Goal: Contribute content: Contribute content

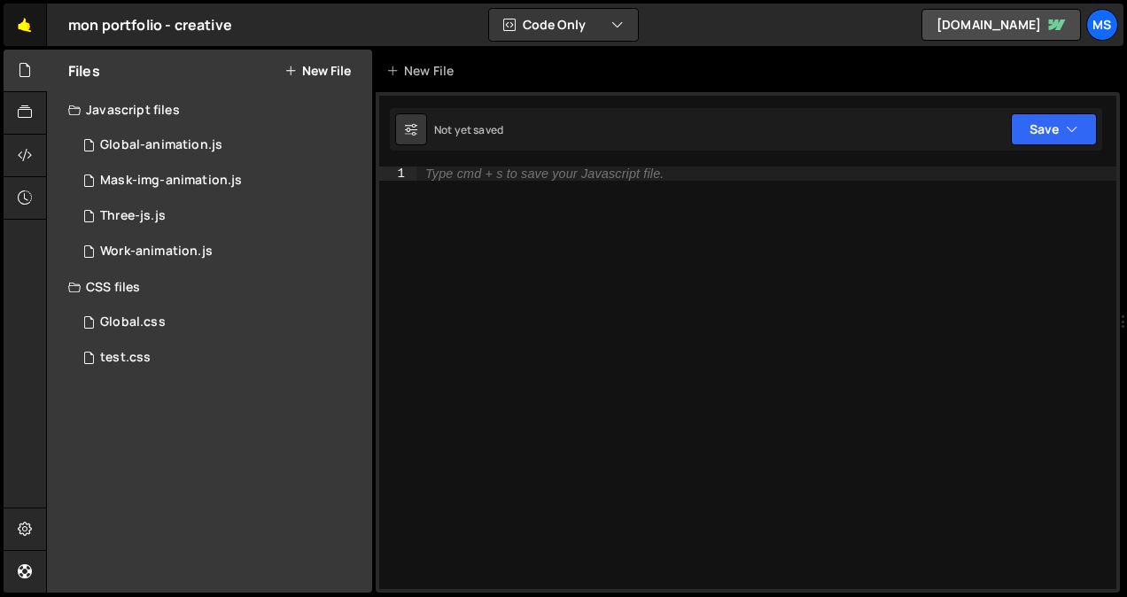
click at [26, 31] on link "🤙" at bounding box center [25, 25] width 43 height 43
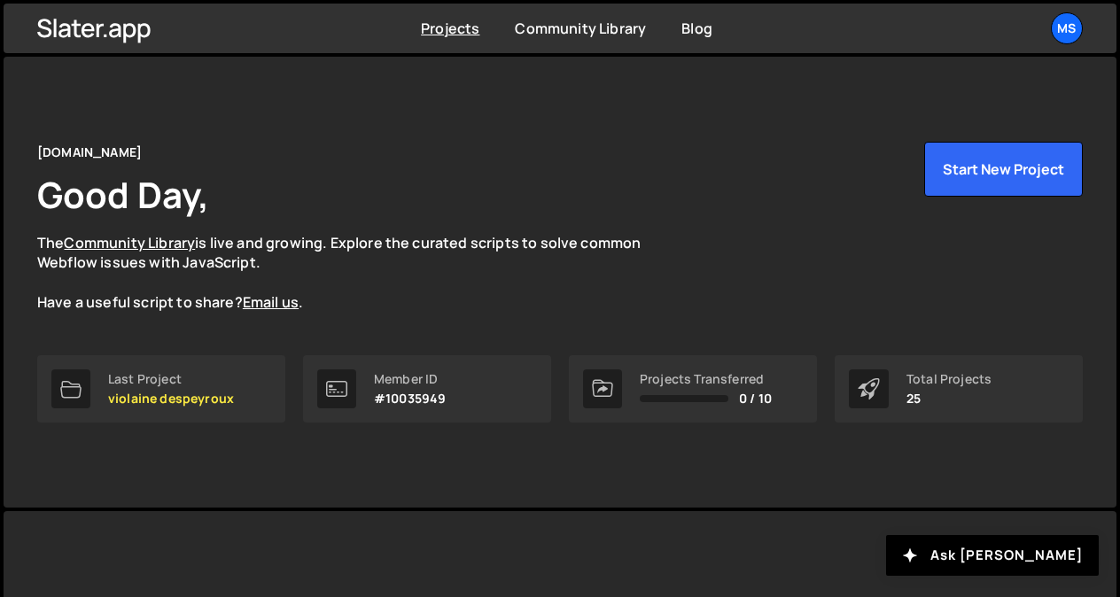
click at [26, 31] on div "Projects Community Library Blog ms Projects Your Teams Invite team member Accou…" at bounding box center [560, 29] width 1099 height 50
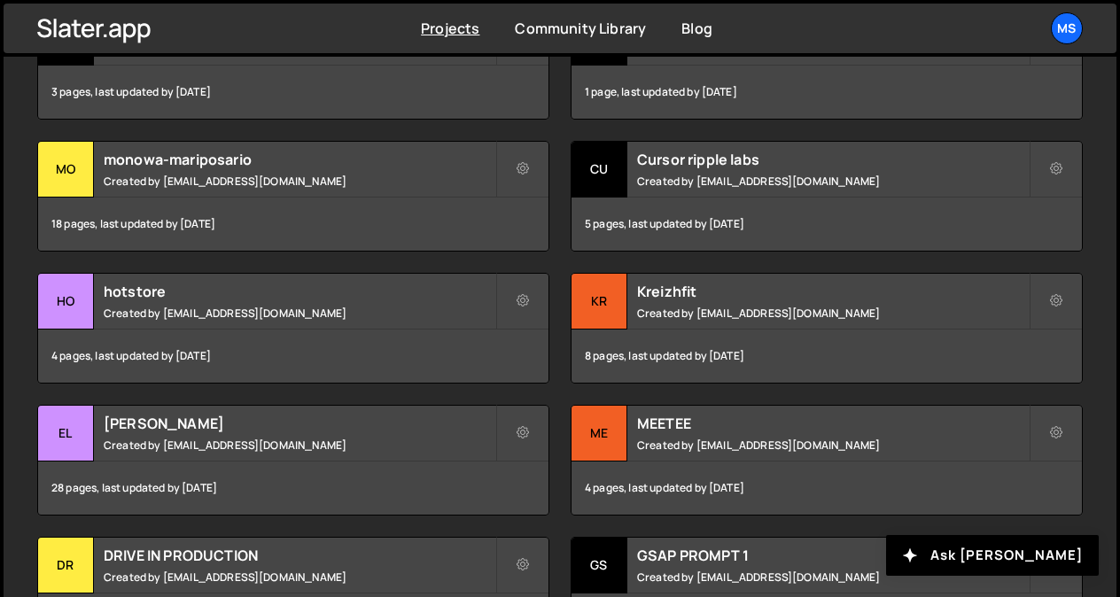
scroll to position [835, 0]
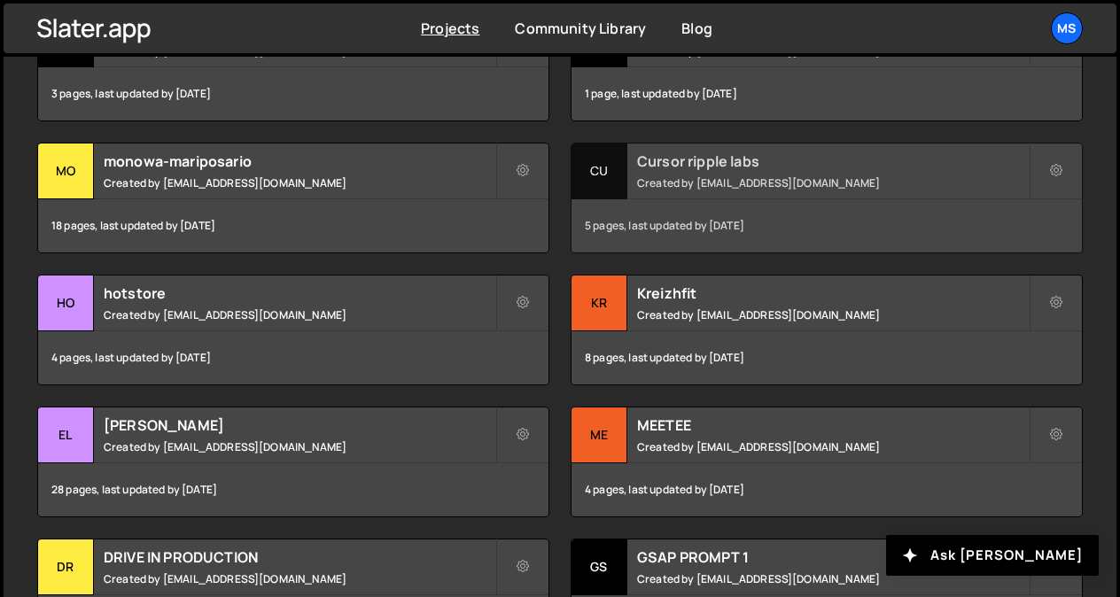
click at [917, 177] on small "Created by snowmahana.fitt@gmail.com" at bounding box center [833, 182] width 392 height 15
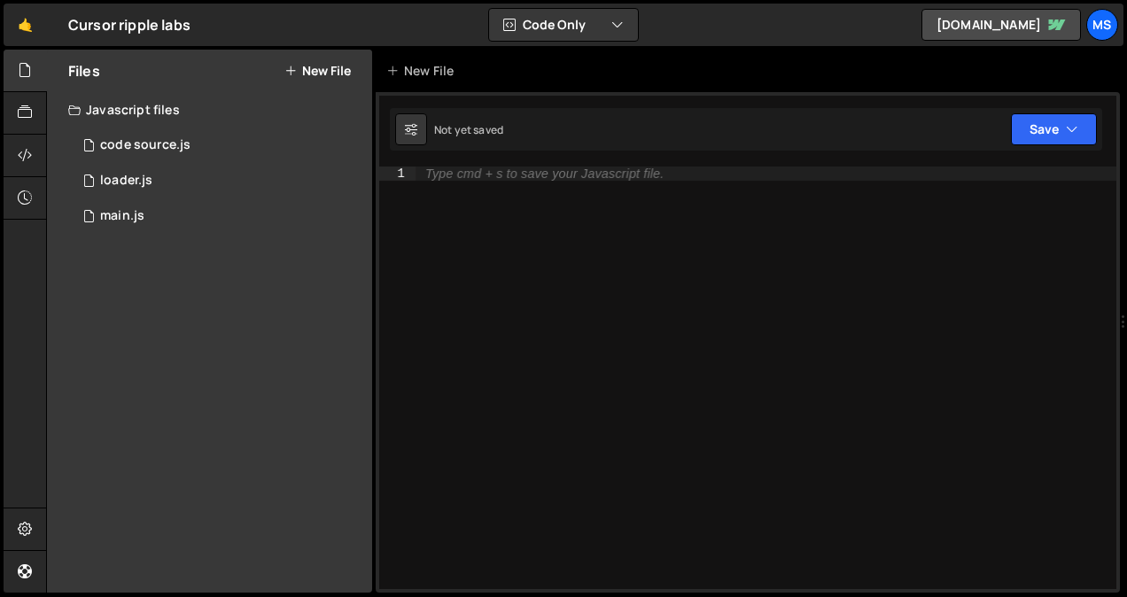
click at [321, 61] on div "Files New File" at bounding box center [209, 71] width 325 height 43
click at [29, 521] on icon at bounding box center [25, 528] width 14 height 19
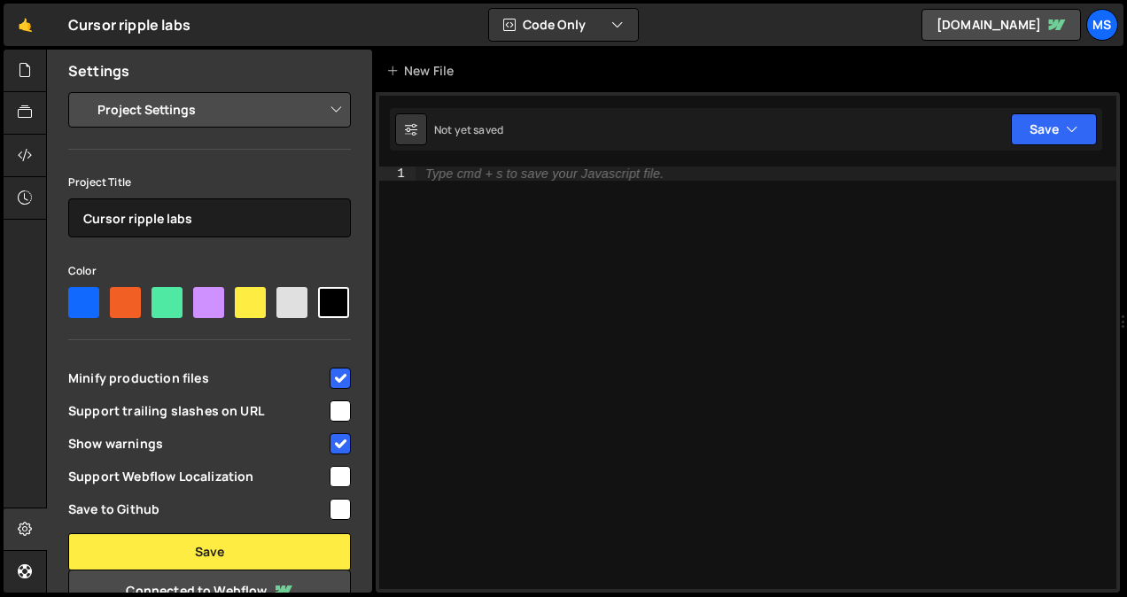
scroll to position [162, 0]
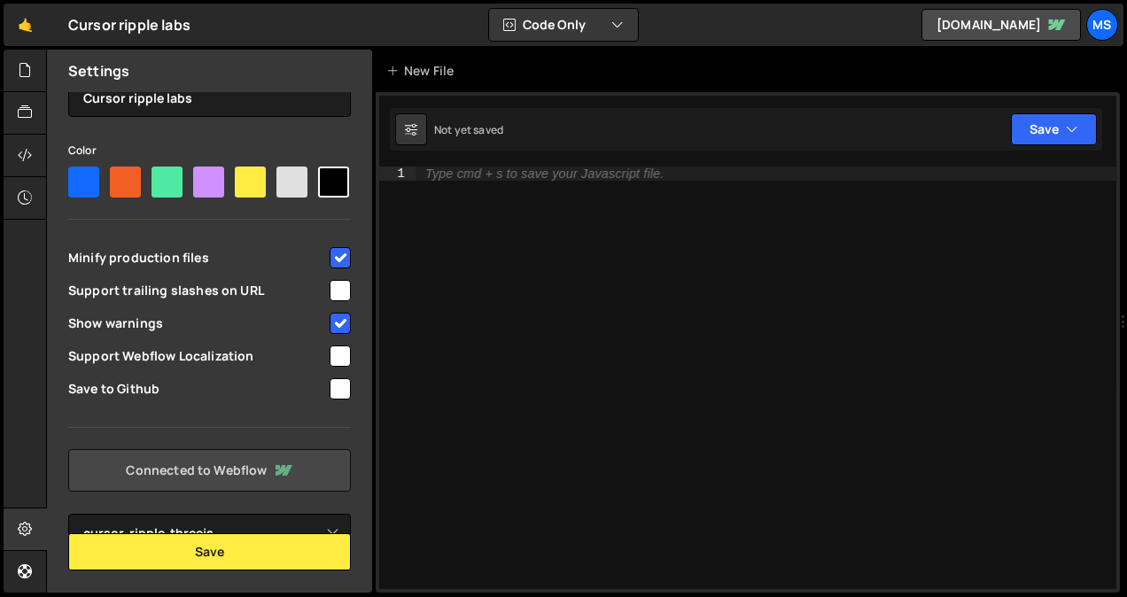
click at [185, 463] on link "Connected to Webflow" at bounding box center [209, 470] width 283 height 43
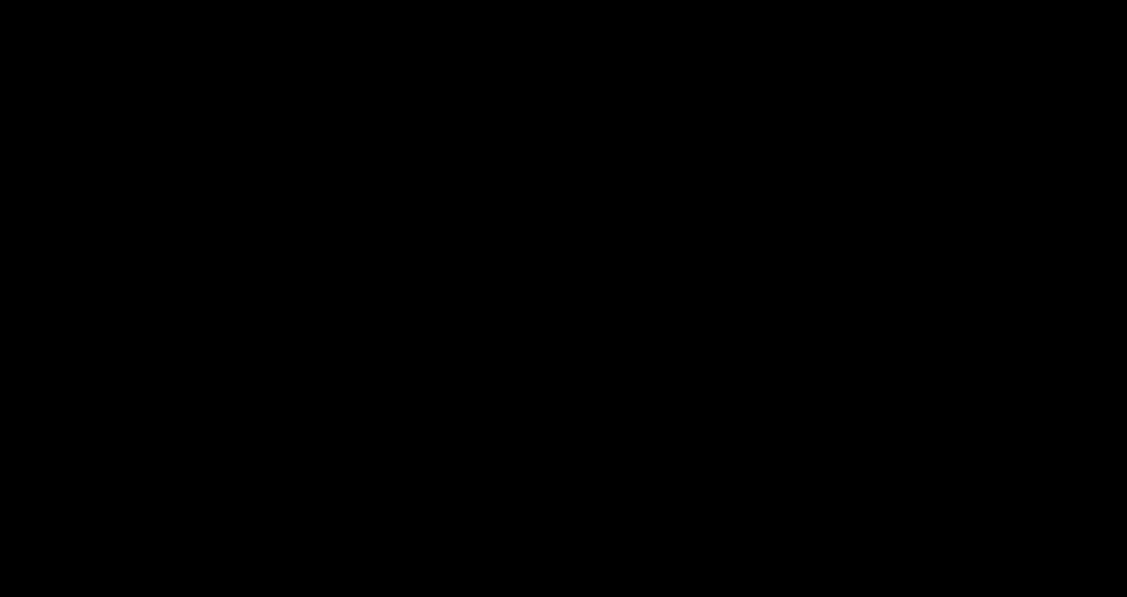
select select "68dbbc18a2c0eb4a89f78f16"
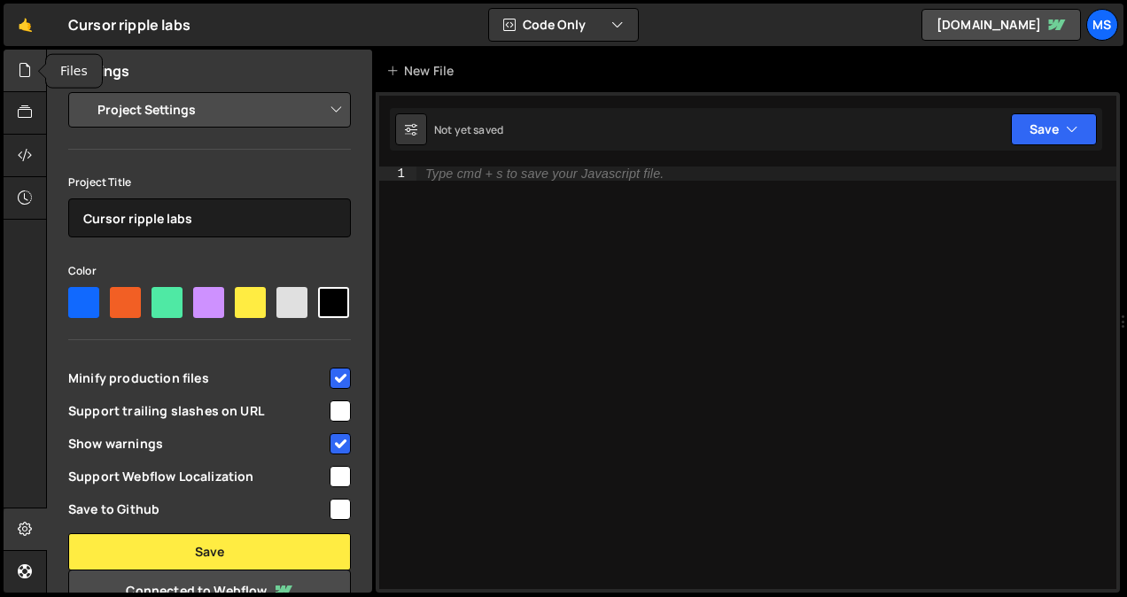
click at [39, 63] on div at bounding box center [25, 71] width 43 height 43
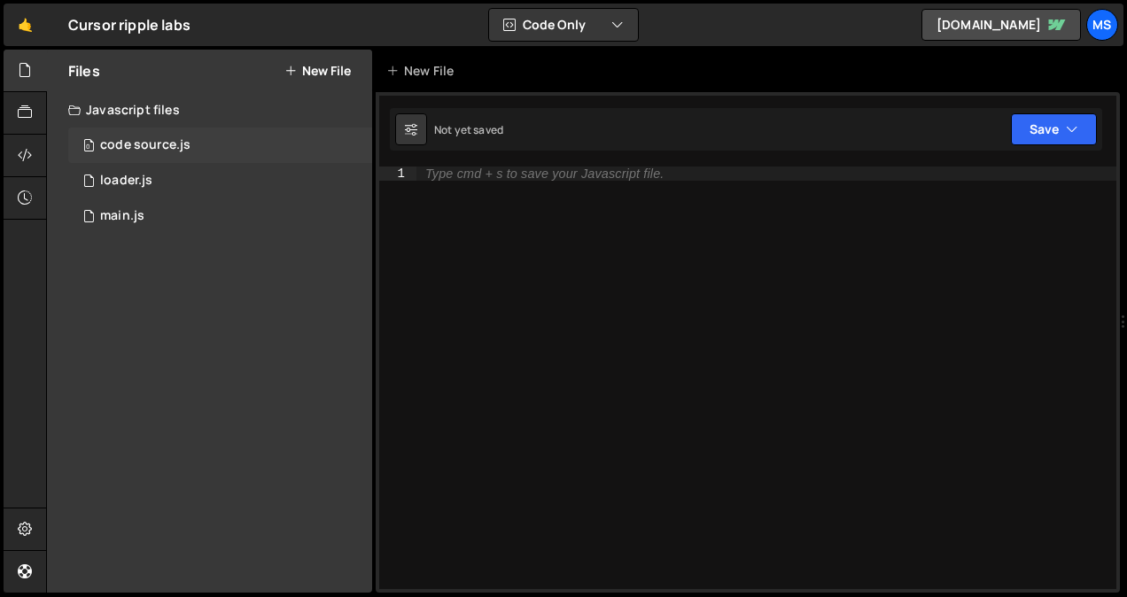
click at [266, 152] on div "0 code source.js 0" at bounding box center [220, 145] width 304 height 35
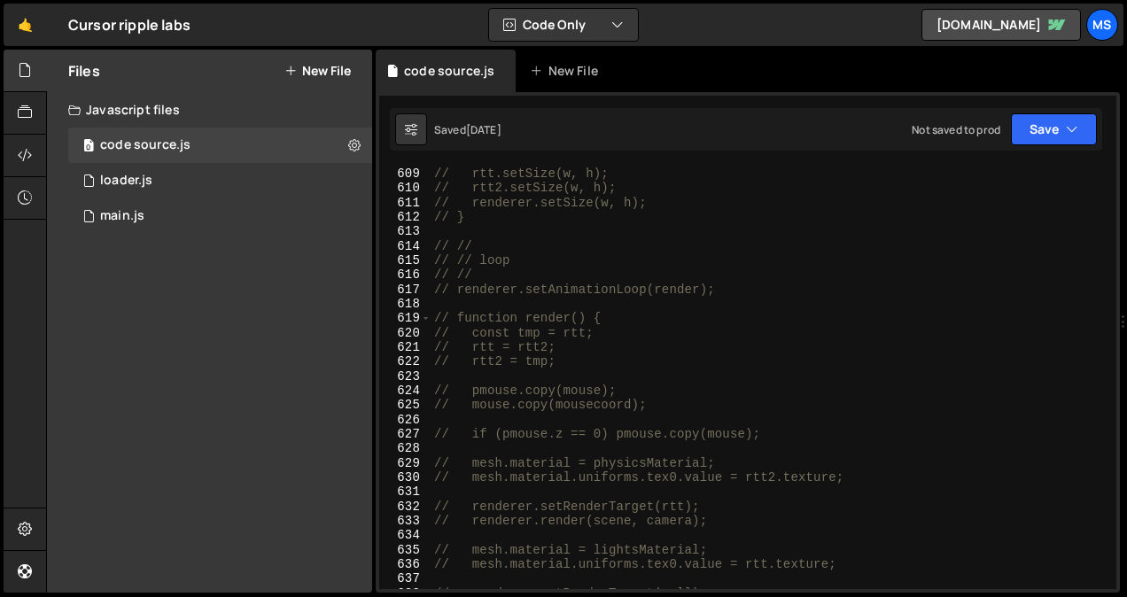
scroll to position [8957, 0]
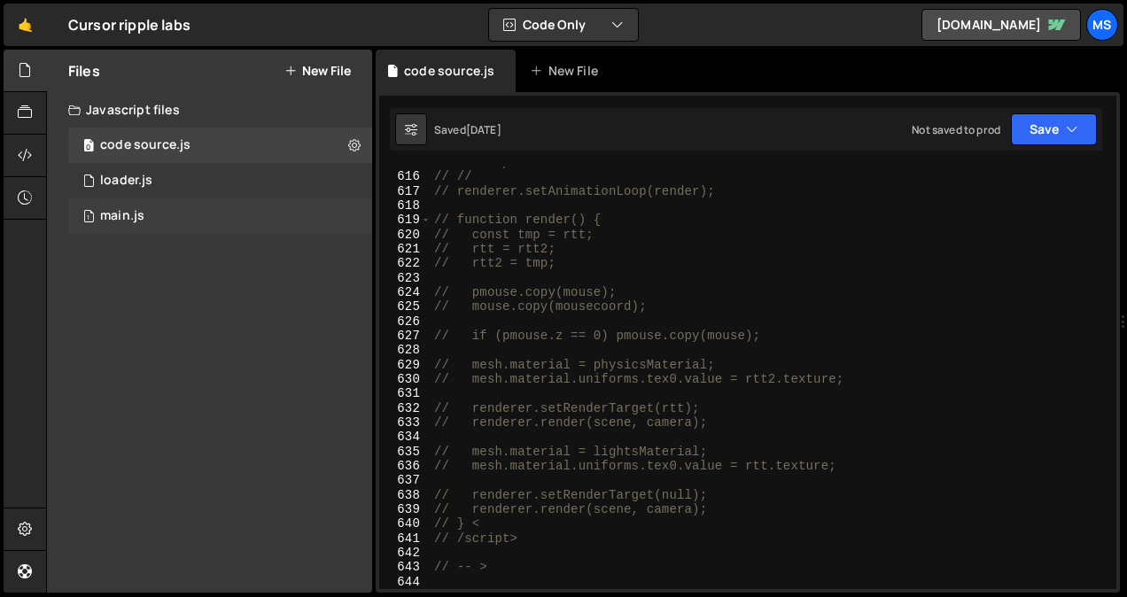
click at [180, 208] on div "1 main.js 0" at bounding box center [220, 216] width 304 height 35
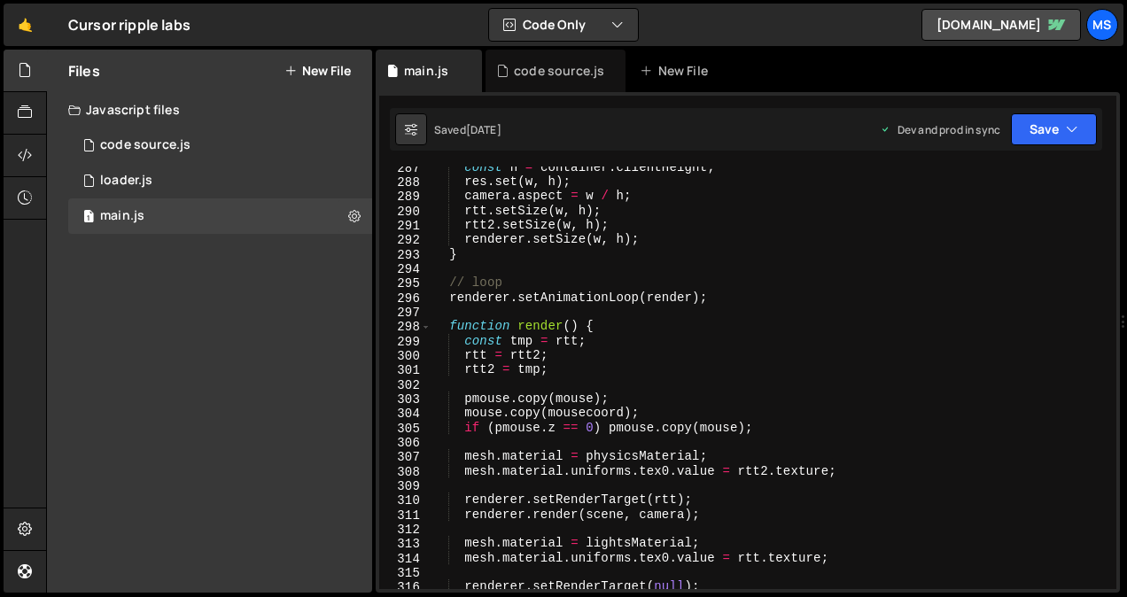
scroll to position [4441, 0]
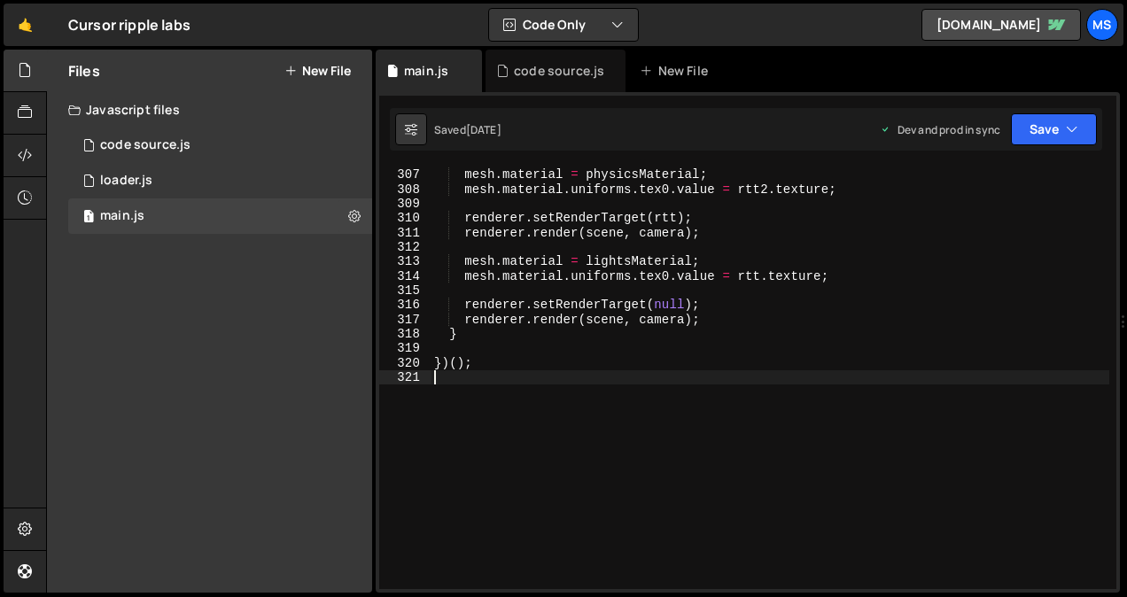
click at [743, 407] on div "mesh . material = physicsMaterial ; mesh . material . uniforms . tex0 . value =…" at bounding box center [770, 379] width 679 height 452
type textarea "})();"
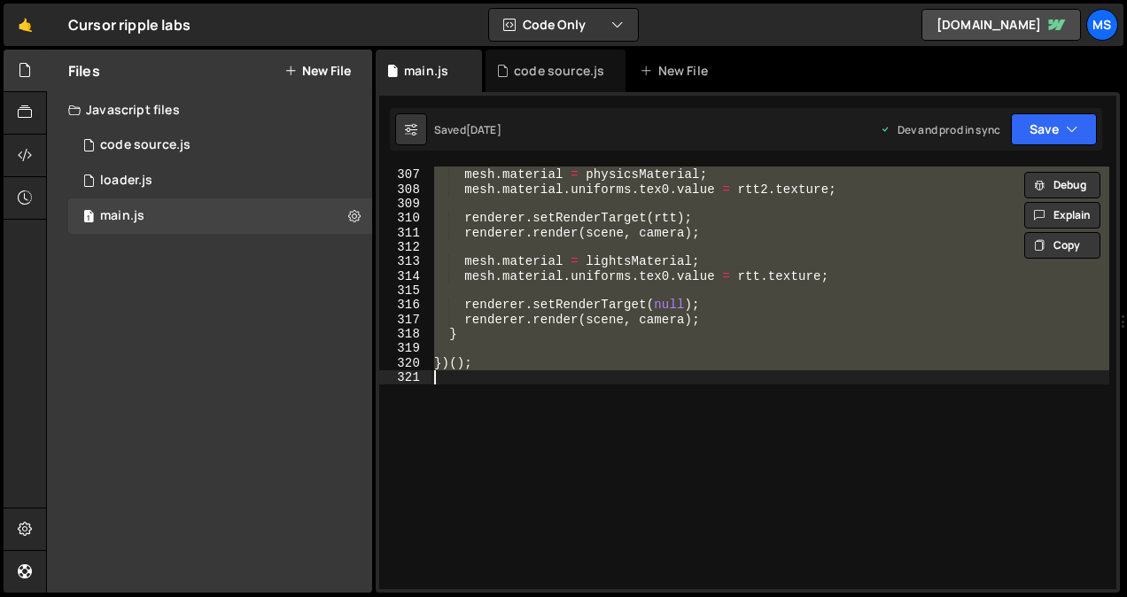
click at [743, 407] on div "mesh . material = physicsMaterial ; mesh . material . uniforms . tex0 . value =…" at bounding box center [770, 378] width 679 height 423
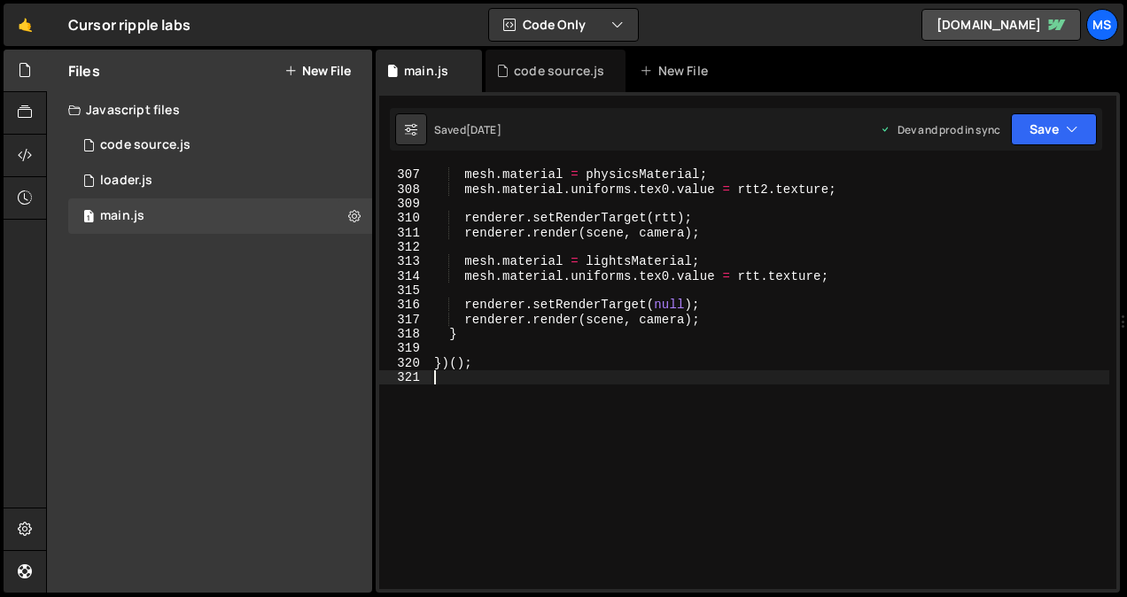
type textarea "})();"
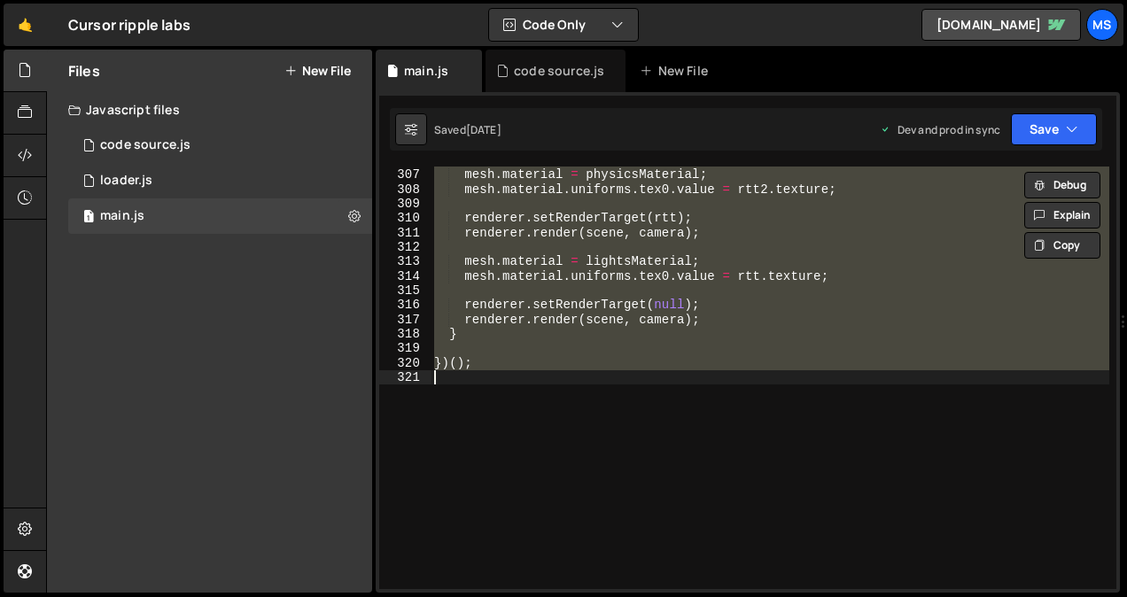
click at [319, 67] on button "New File" at bounding box center [317, 71] width 66 height 14
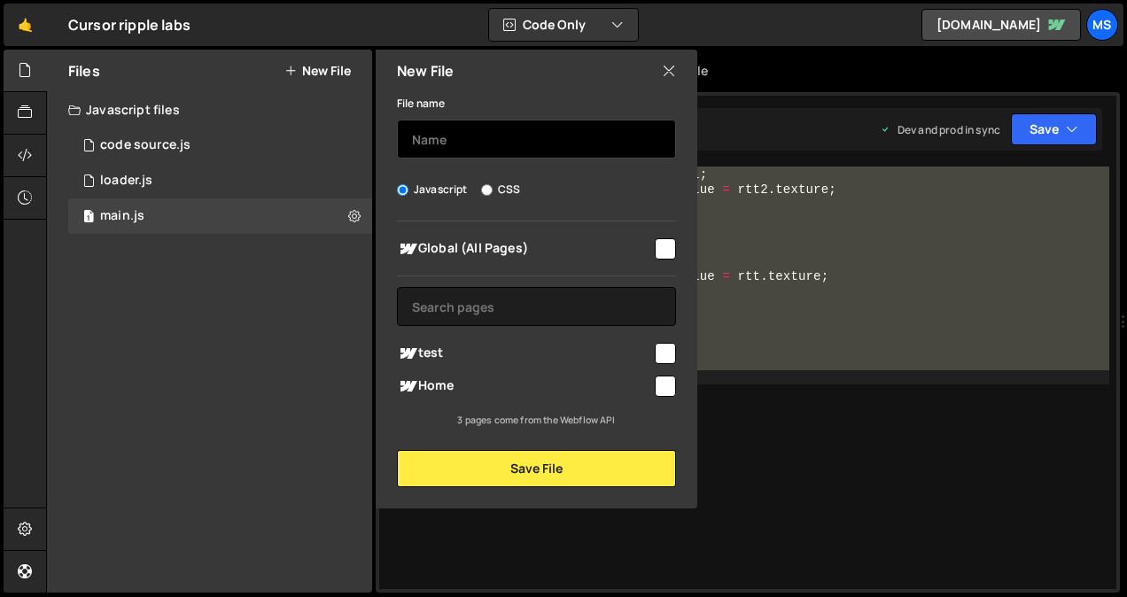
click at [482, 139] on input "text" at bounding box center [536, 139] width 279 height 39
type input "test"
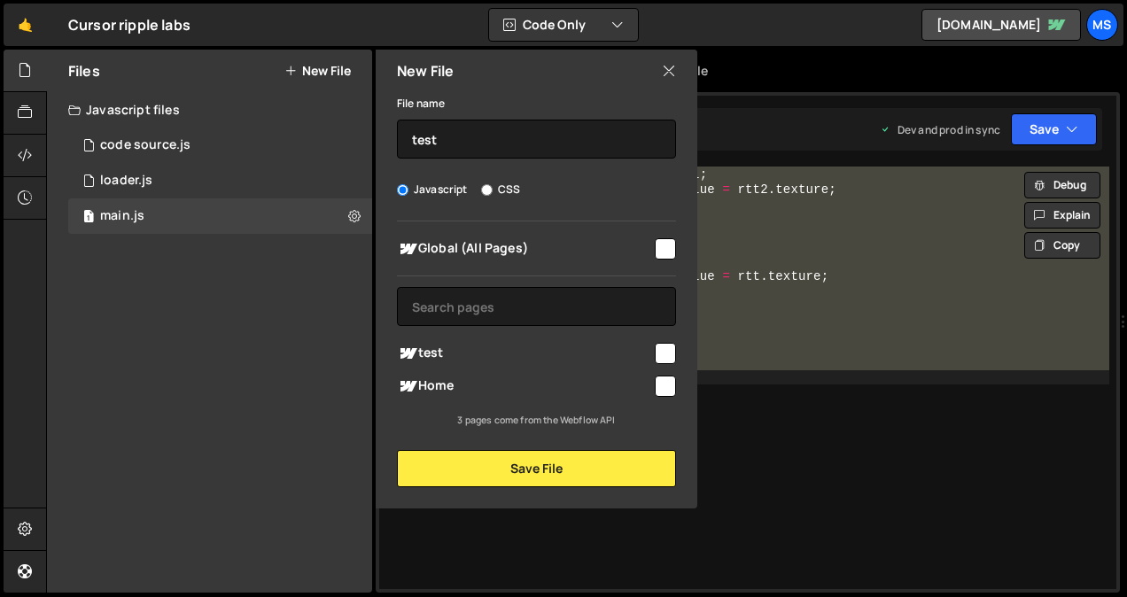
click at [665, 358] on input "checkbox" at bounding box center [665, 353] width 21 height 21
checkbox input "true"
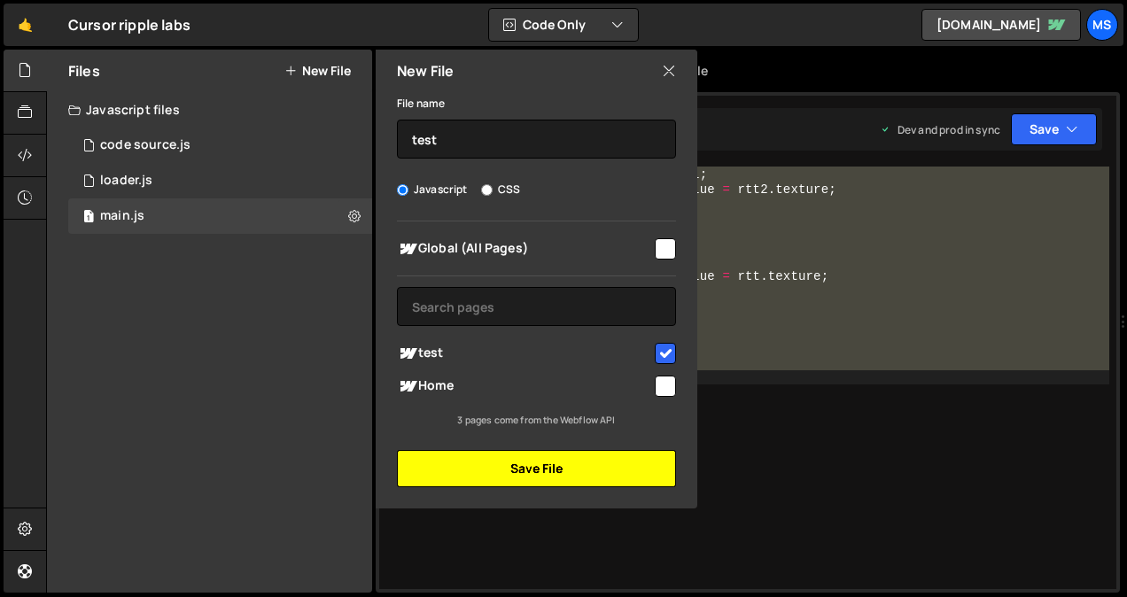
click at [591, 467] on button "Save File" at bounding box center [536, 468] width 279 height 37
click at [592, 471] on button "Save File" at bounding box center [536, 468] width 279 height 37
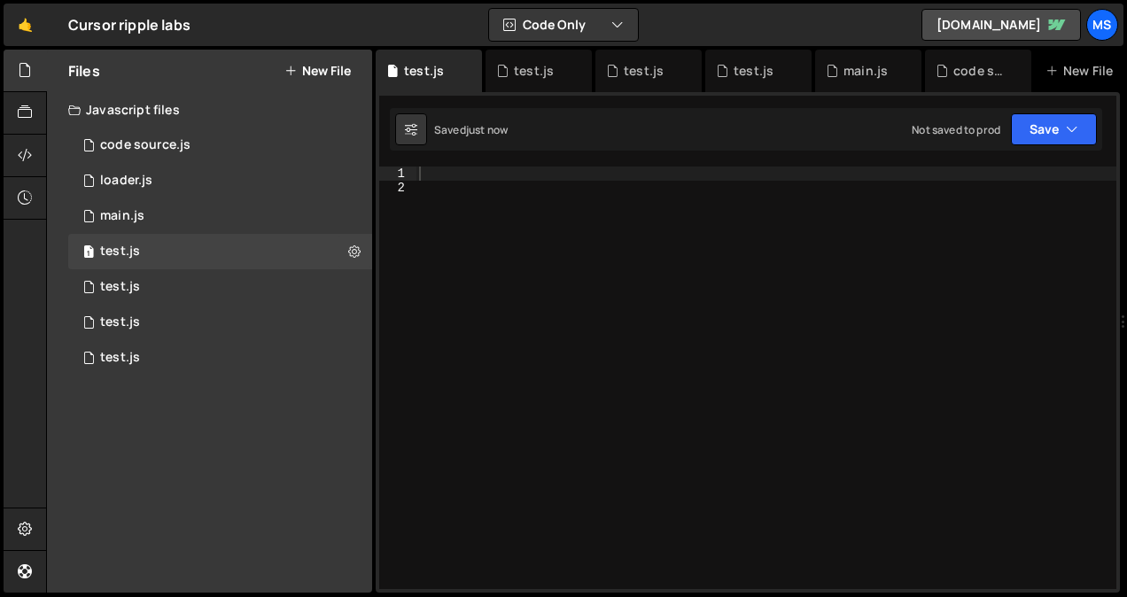
click at [465, 215] on div at bounding box center [766, 393] width 701 height 452
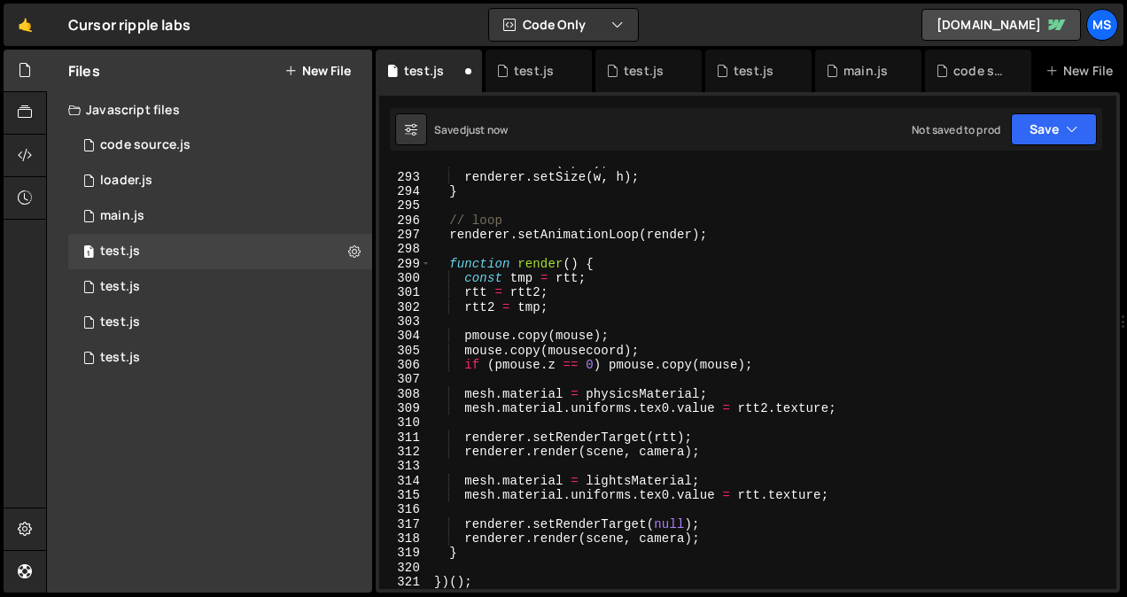
scroll to position [4238, 0]
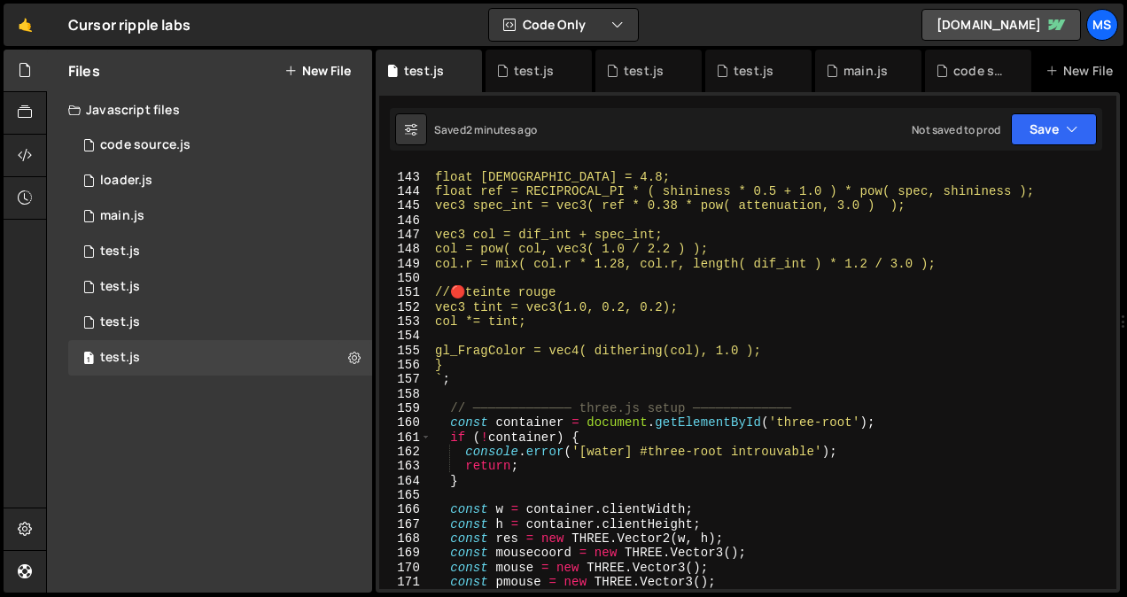
scroll to position [2066, 0]
click at [742, 303] on div "float shininess = 4.8; float ref = RECIPROCAL_PI * ( shininess * 0.5 + 1.0 ) * …" at bounding box center [771, 382] width 678 height 452
type textarea "vec3 tint = vec3(1.0, 0.2, 0.2);"
click at [541, 62] on div "test.js" at bounding box center [534, 71] width 40 height 18
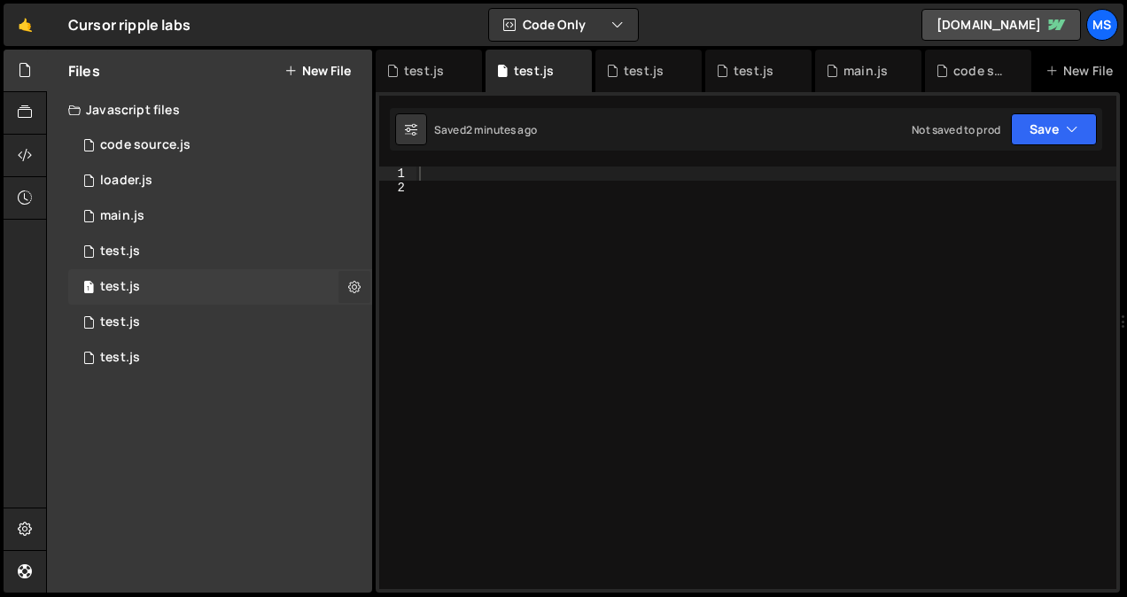
click at [353, 289] on icon at bounding box center [354, 286] width 12 height 17
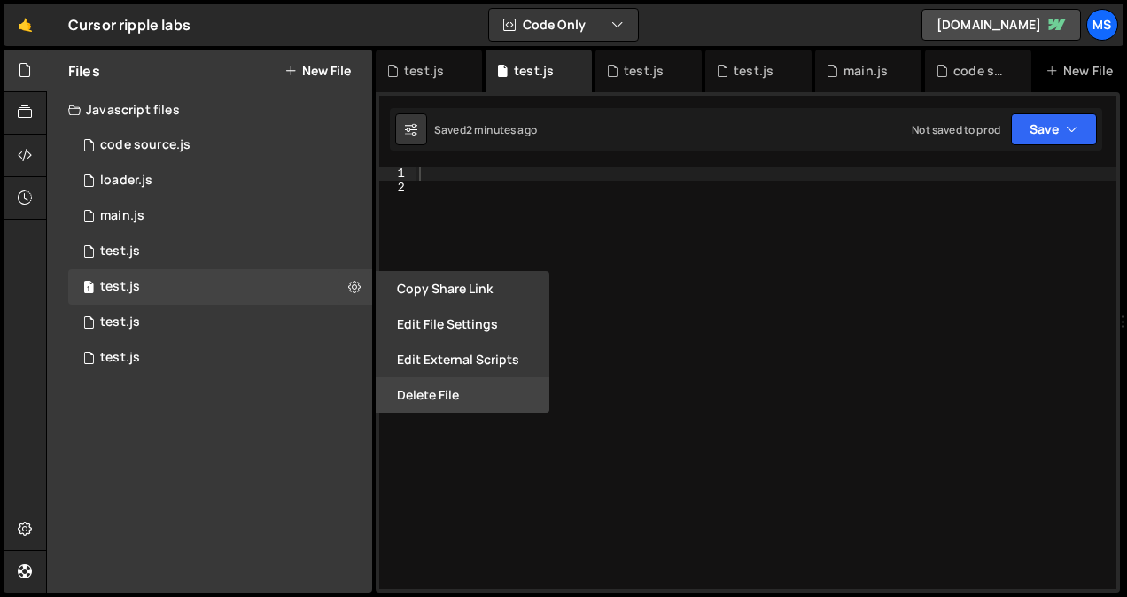
click at [402, 392] on button "Delete File" at bounding box center [463, 395] width 174 height 35
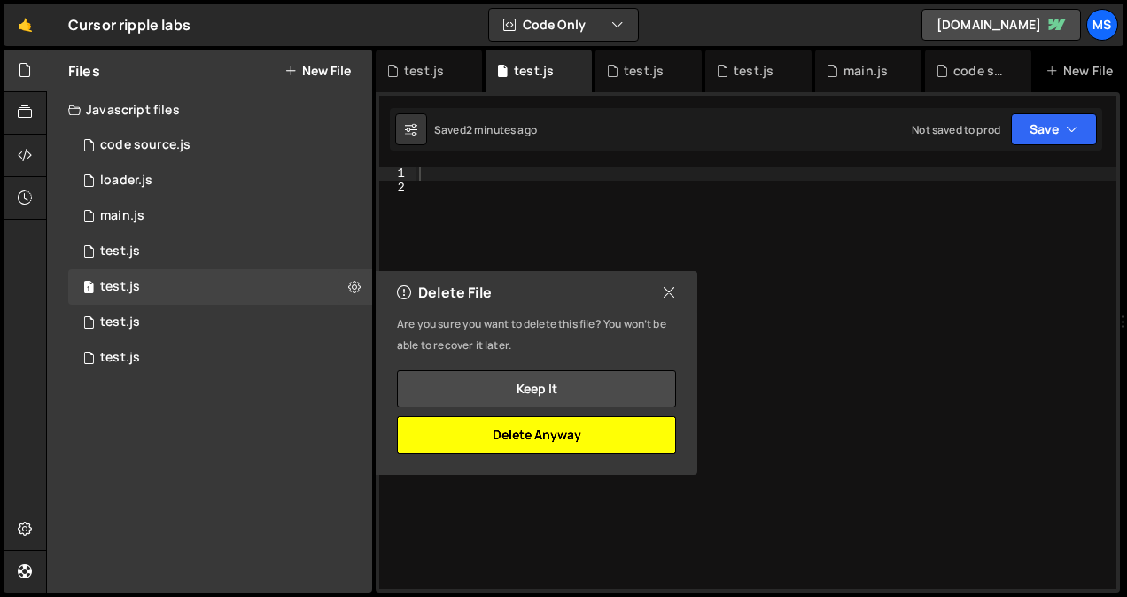
click at [524, 446] on button "Delete Anyway" at bounding box center [536, 435] width 279 height 37
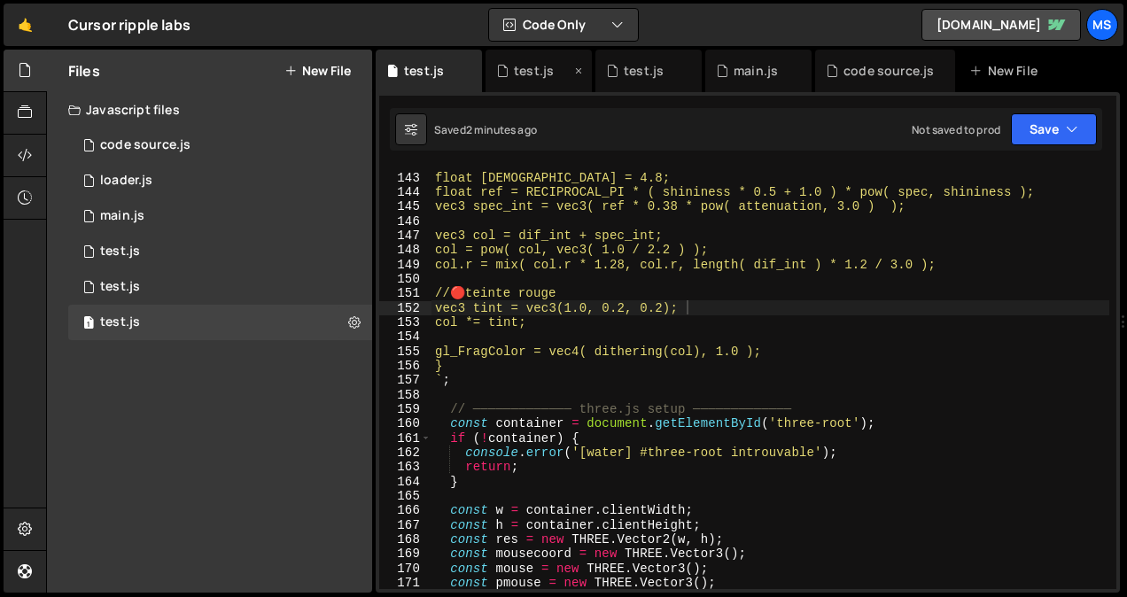
click at [532, 71] on div "test.js" at bounding box center [534, 71] width 40 height 18
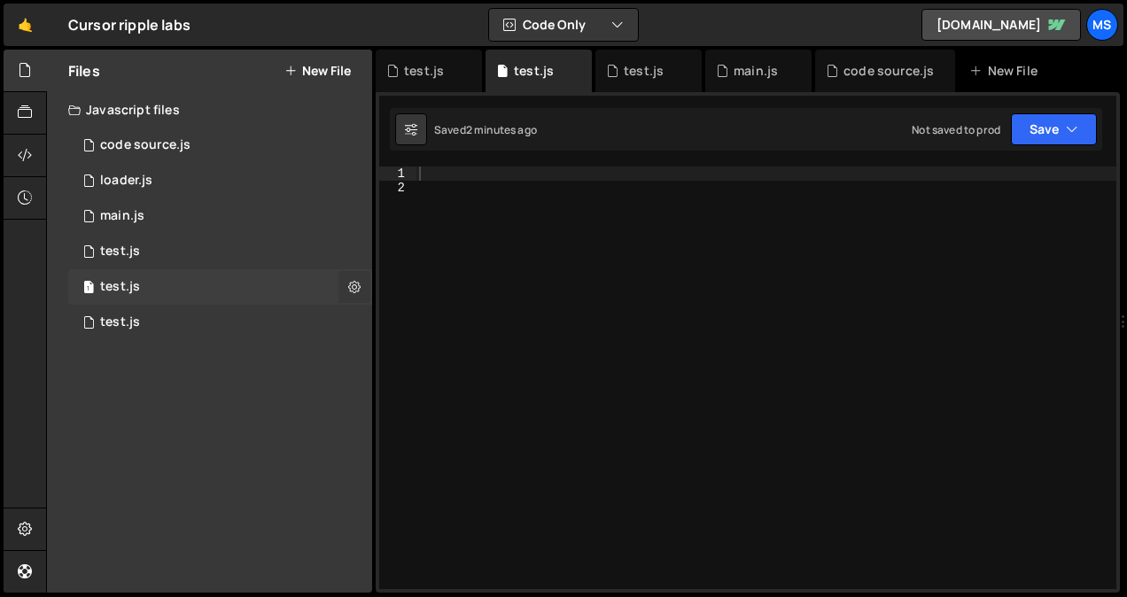
click at [357, 284] on icon at bounding box center [354, 286] width 12 height 17
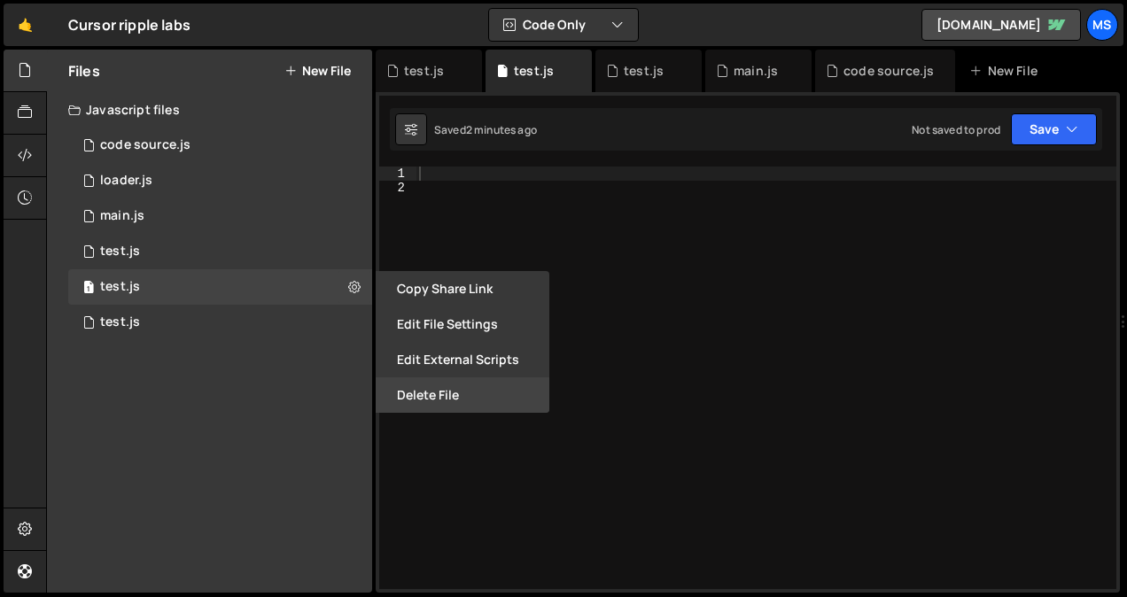
click at [395, 393] on button "Delete File" at bounding box center [463, 395] width 174 height 35
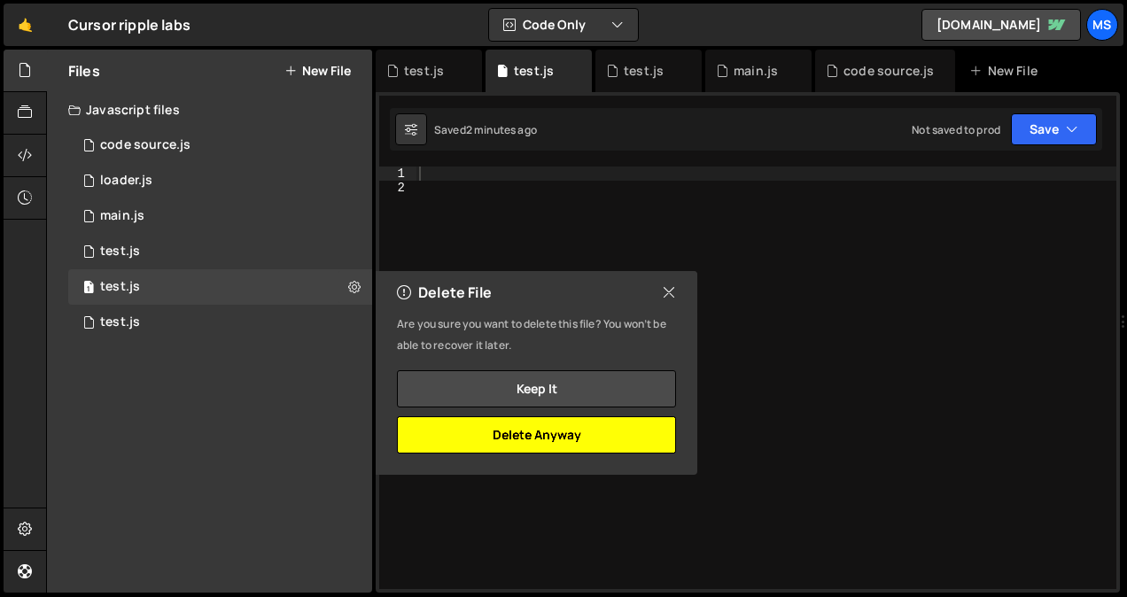
click at [521, 437] on button "Delete Anyway" at bounding box center [536, 435] width 279 height 37
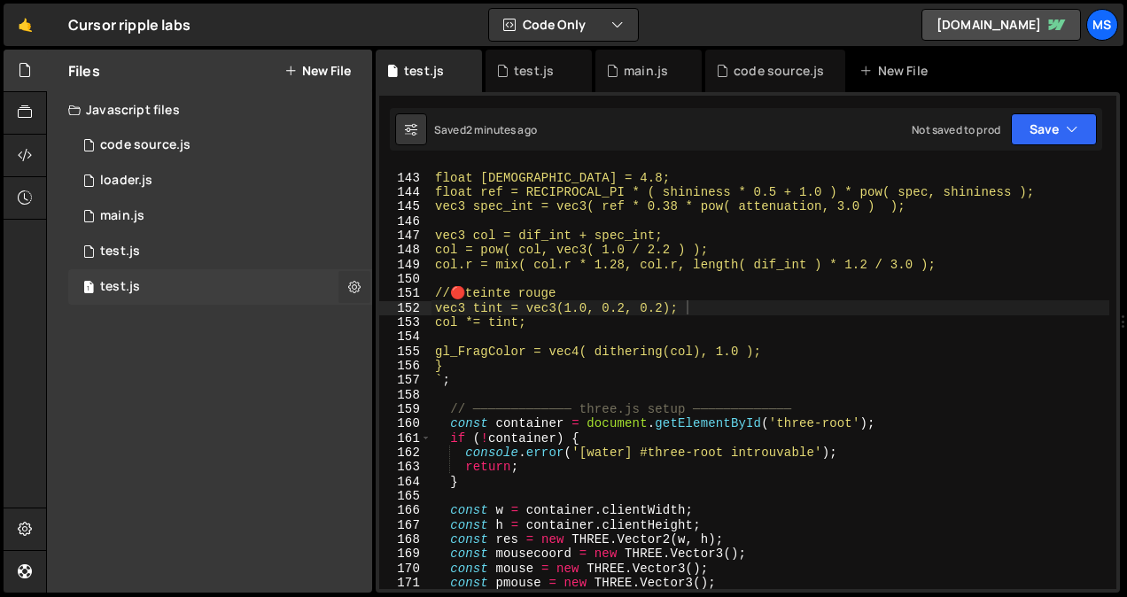
click at [359, 300] on button at bounding box center [355, 287] width 32 height 32
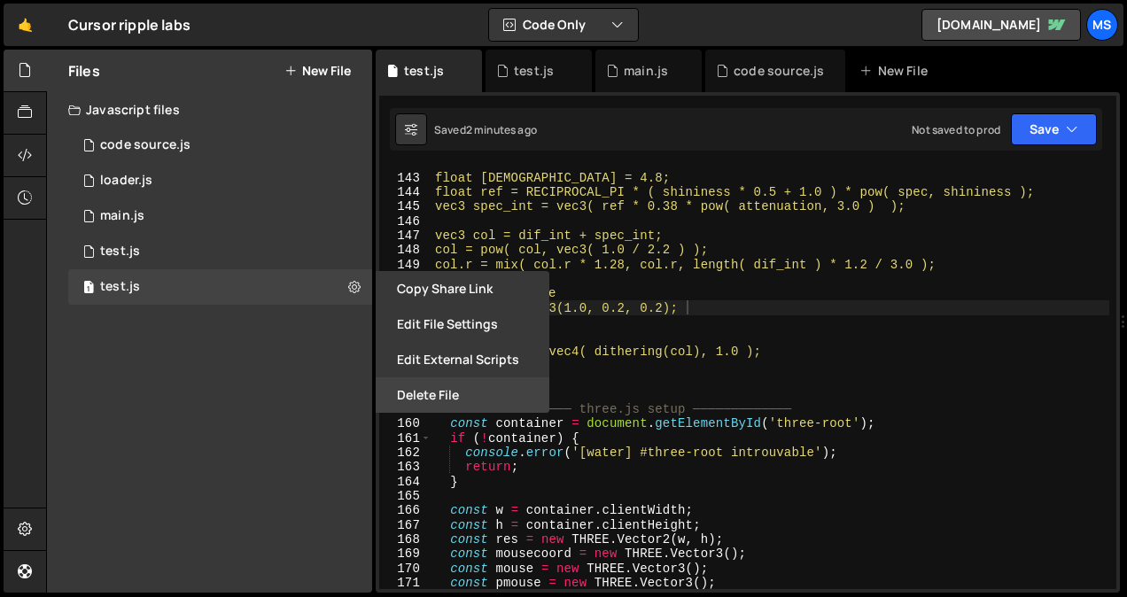
click at [417, 399] on button "Delete File" at bounding box center [463, 395] width 174 height 35
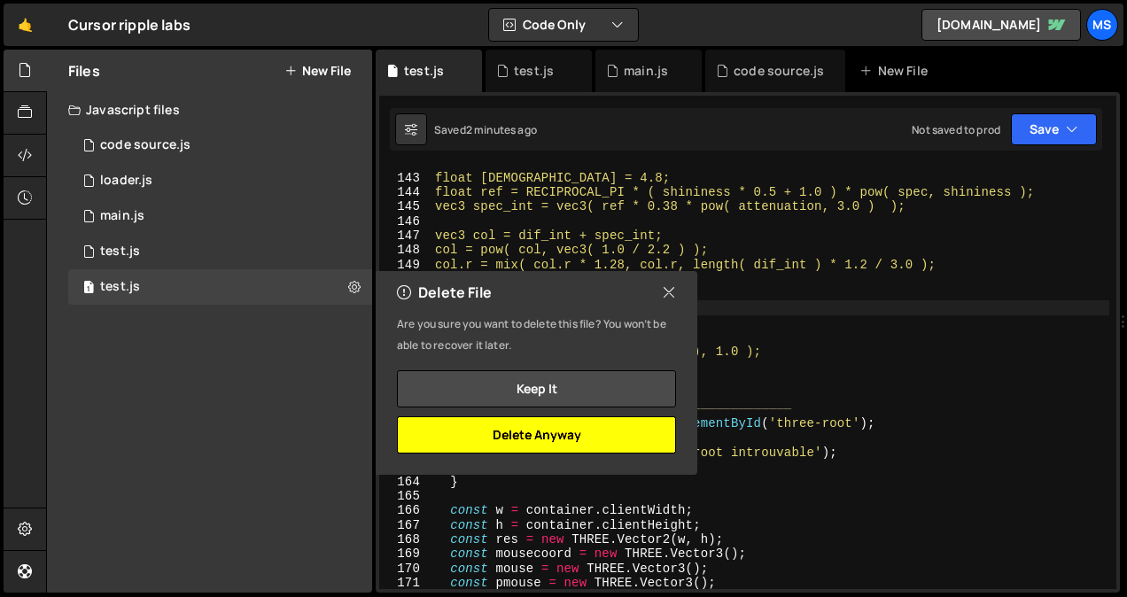
click at [552, 439] on button "Delete Anyway" at bounding box center [536, 435] width 279 height 37
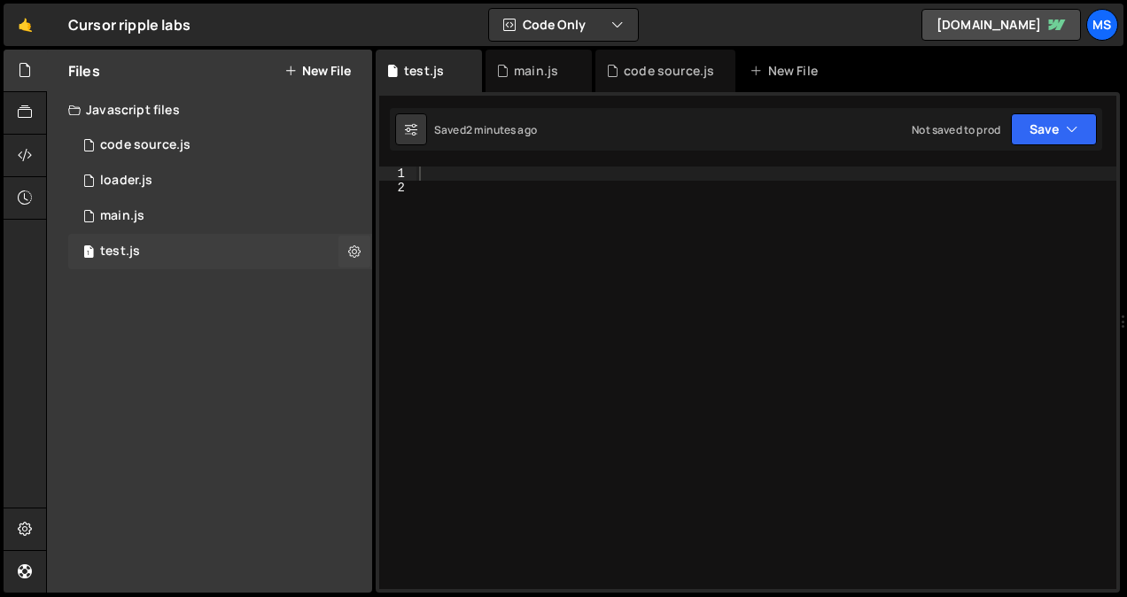
click at [208, 234] on div "1 test.js 0" at bounding box center [220, 251] width 304 height 35
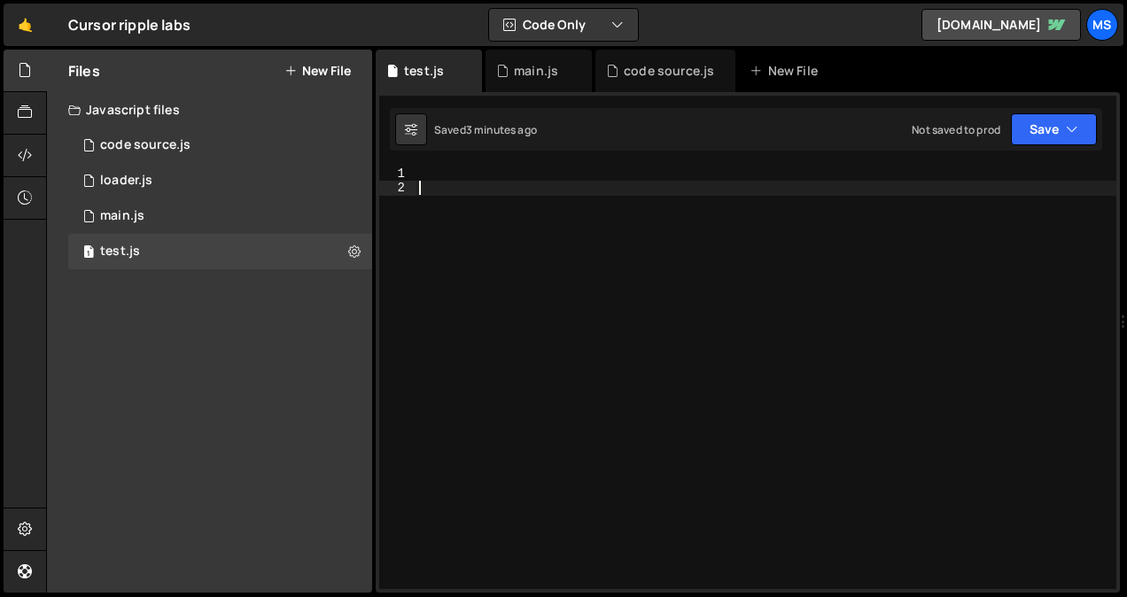
click at [536, 206] on div at bounding box center [766, 393] width 701 height 452
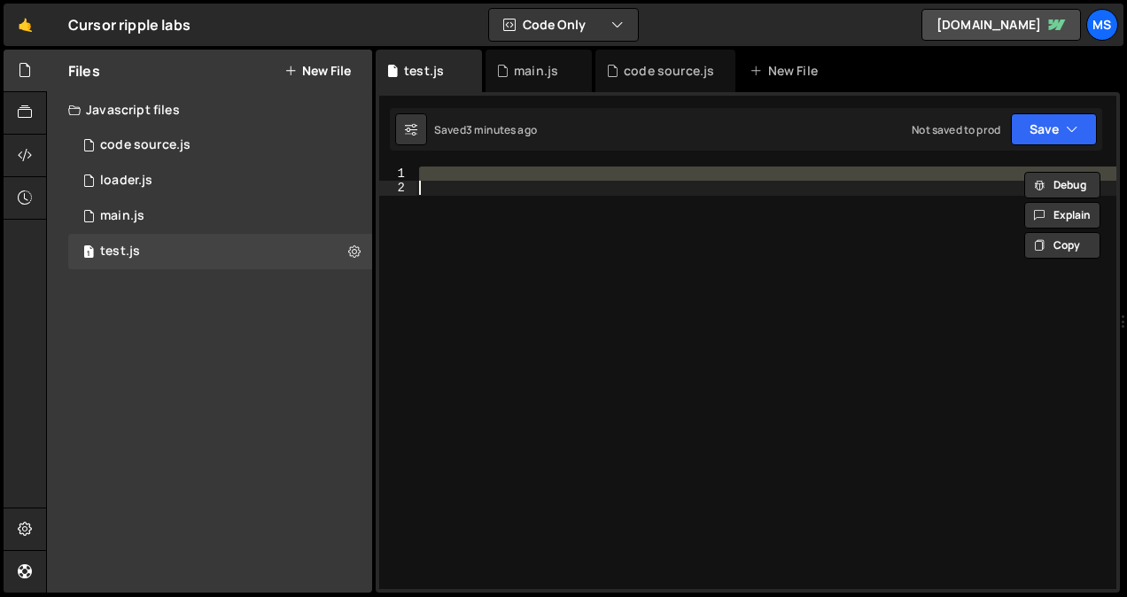
paste textarea
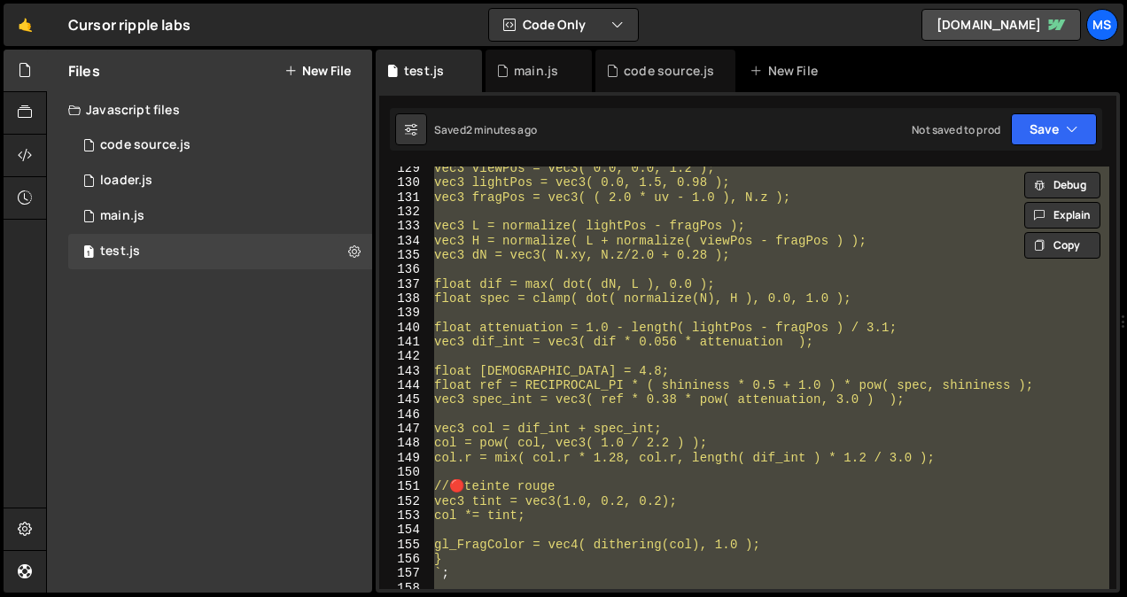
scroll to position [1872, 0]
click at [563, 407] on div "vec3 viewPos = vec3( 0.0, 0.0, 1.2 ); vec3 lightPos = vec3( 0.0, 1.5, 0.98 ); v…" at bounding box center [770, 378] width 679 height 423
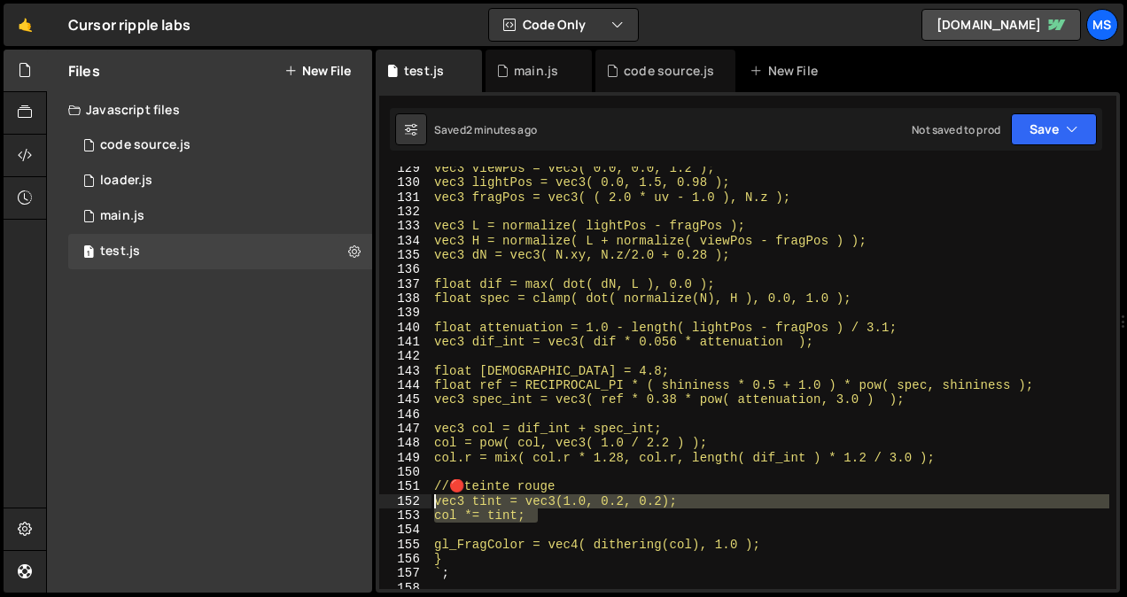
drag, startPoint x: 547, startPoint y: 517, endPoint x: 424, endPoint y: 500, distance: 124.3
click at [424, 500] on div "vec3 spec_int = vec3( ref * 0.38 * pow( attenuation, 3.0 ) ); 129 130 131 132 1…" at bounding box center [747, 378] width 737 height 423
paste textarea
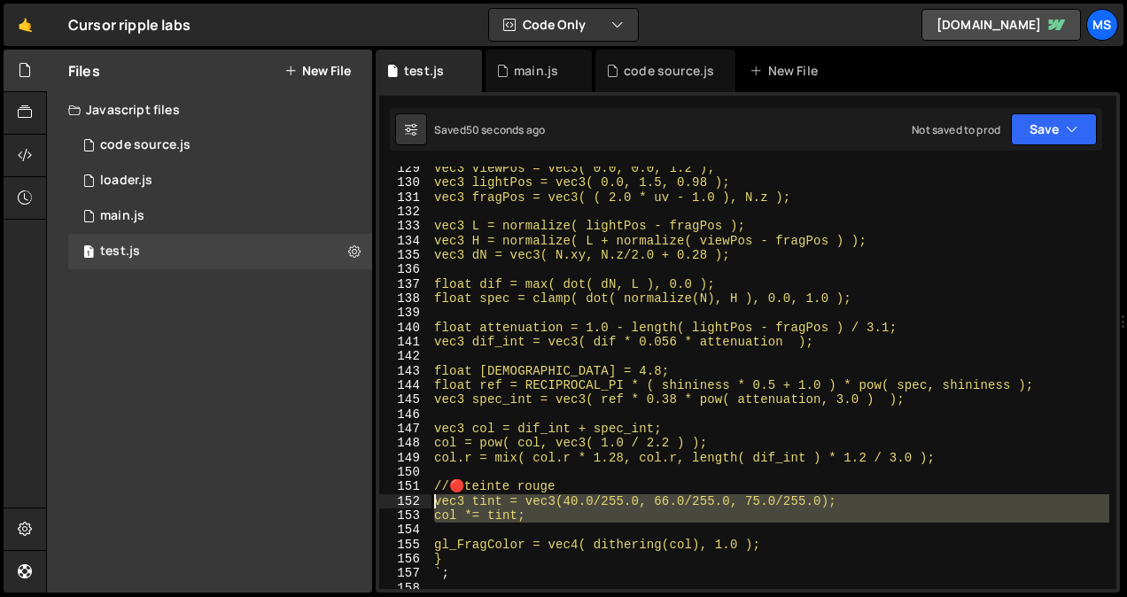
drag, startPoint x: 525, startPoint y: 526, endPoint x: 415, endPoint y: 502, distance: 112.7
click at [415, 502] on div "col *= tint; 129 130 131 132 133 134 135 136 137 138 139 140 141 142 143 144 14…" at bounding box center [747, 378] width 737 height 423
type textarea "vec3 tint = vec3(40.0/255.0, 66.0/255.0, 75.0/255.0); col *= tint;"
paste textarea
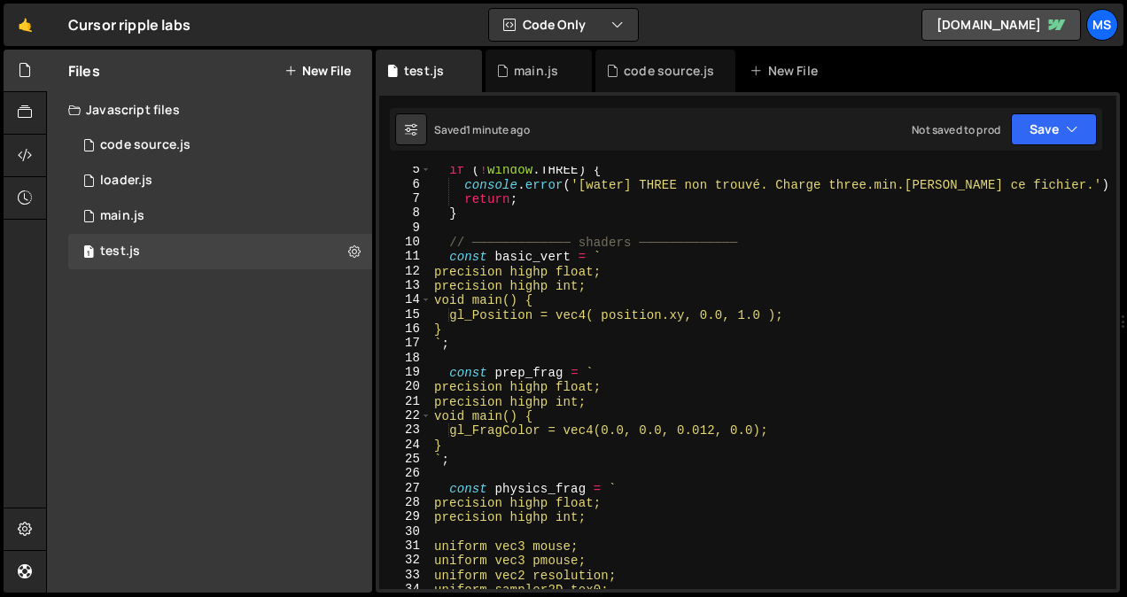
scroll to position [61, 0]
click at [741, 326] on div "if ( ! window . THREE ) { console . error ( '[water] THREE non trouvé. Charge t…" at bounding box center [770, 389] width 679 height 452
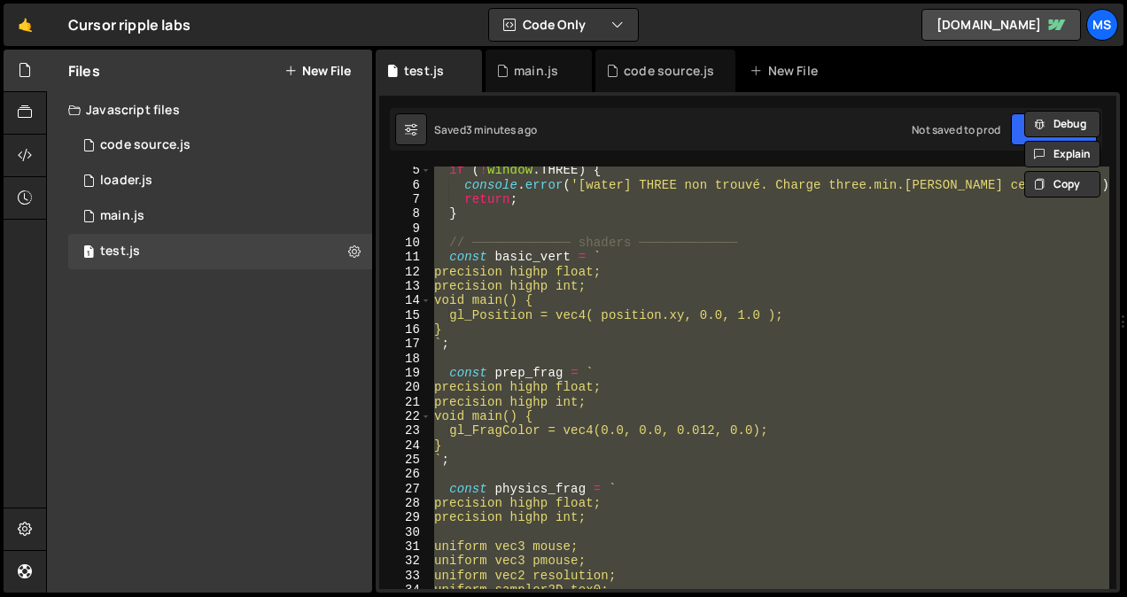
type textarea "// })();"
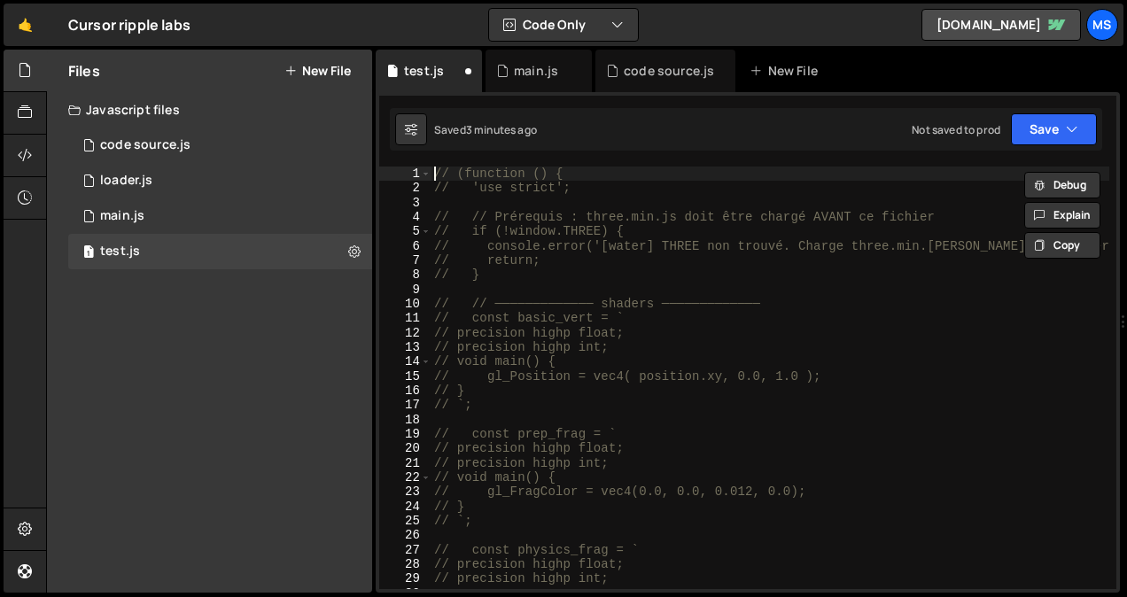
scroll to position [0, 0]
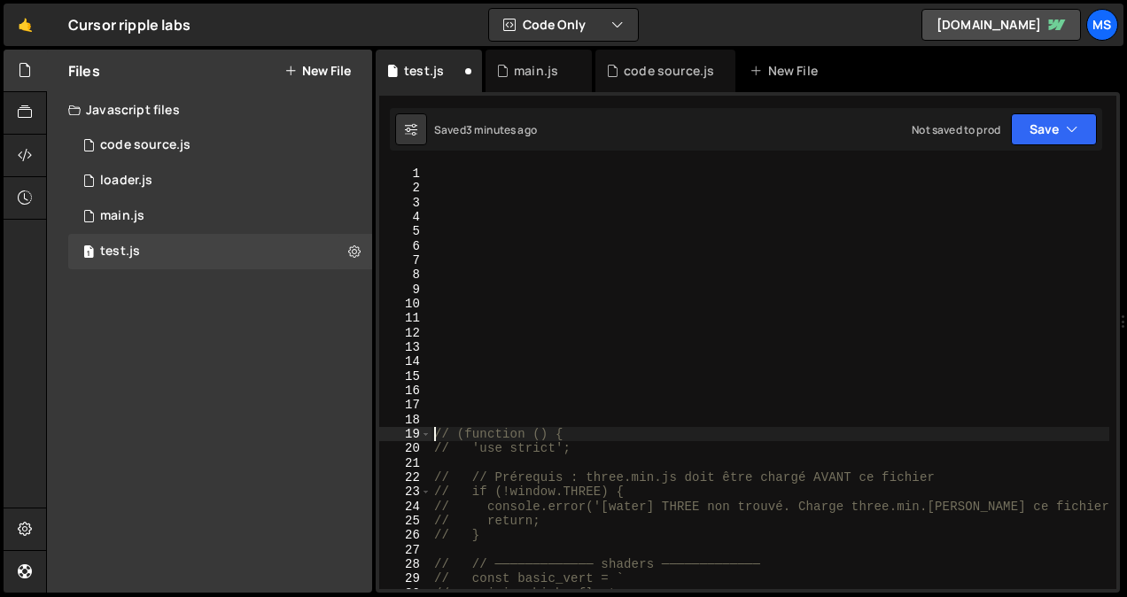
type textarea "// (function () {"
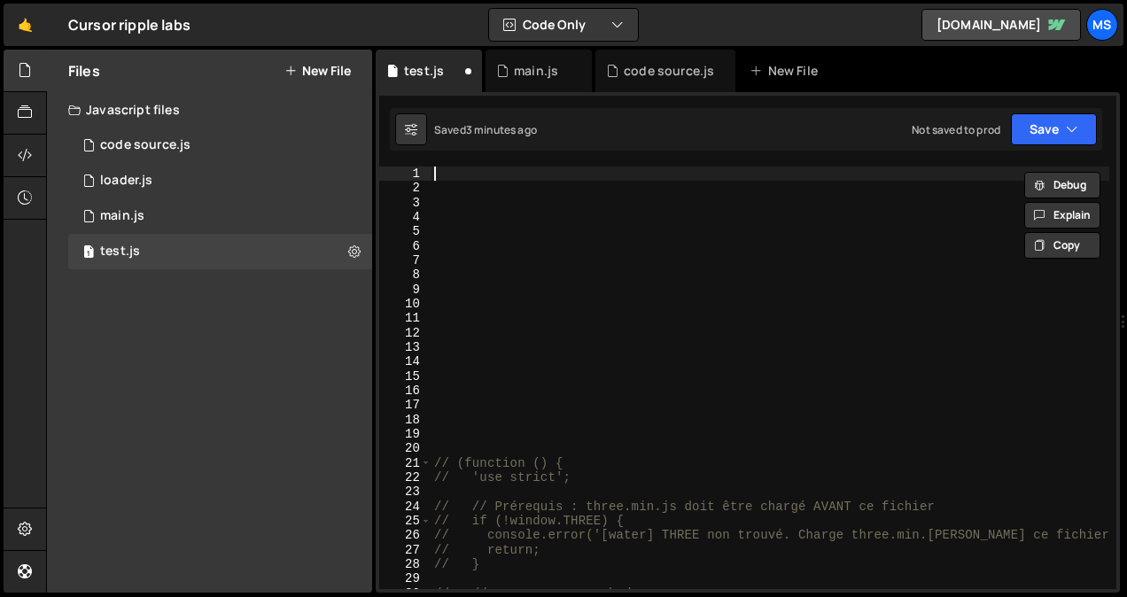
paste textarea "}"
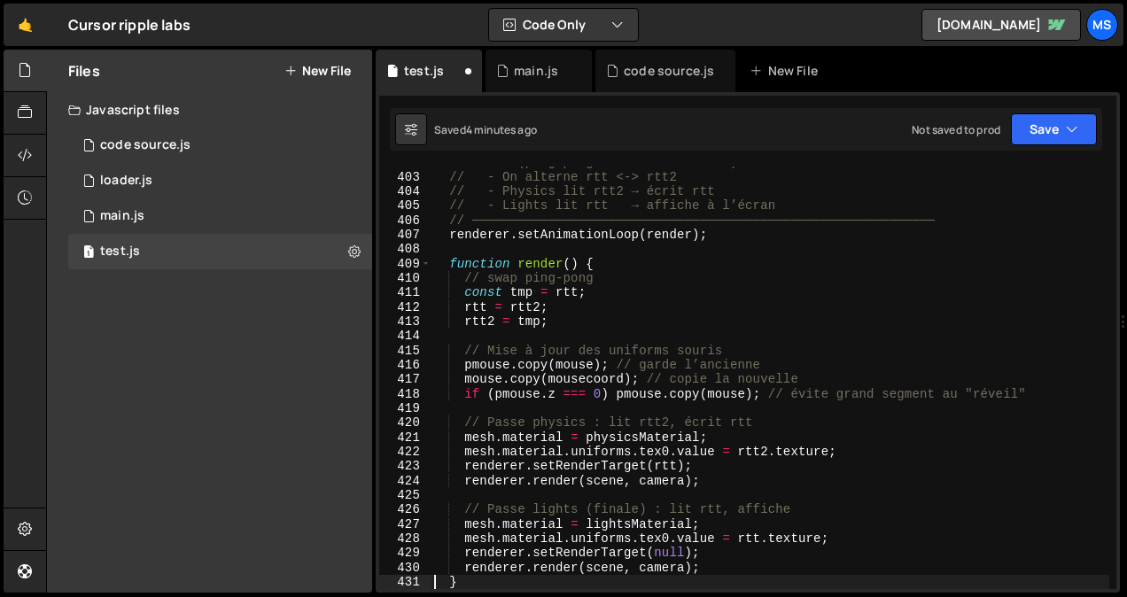
scroll to position [5844, 0]
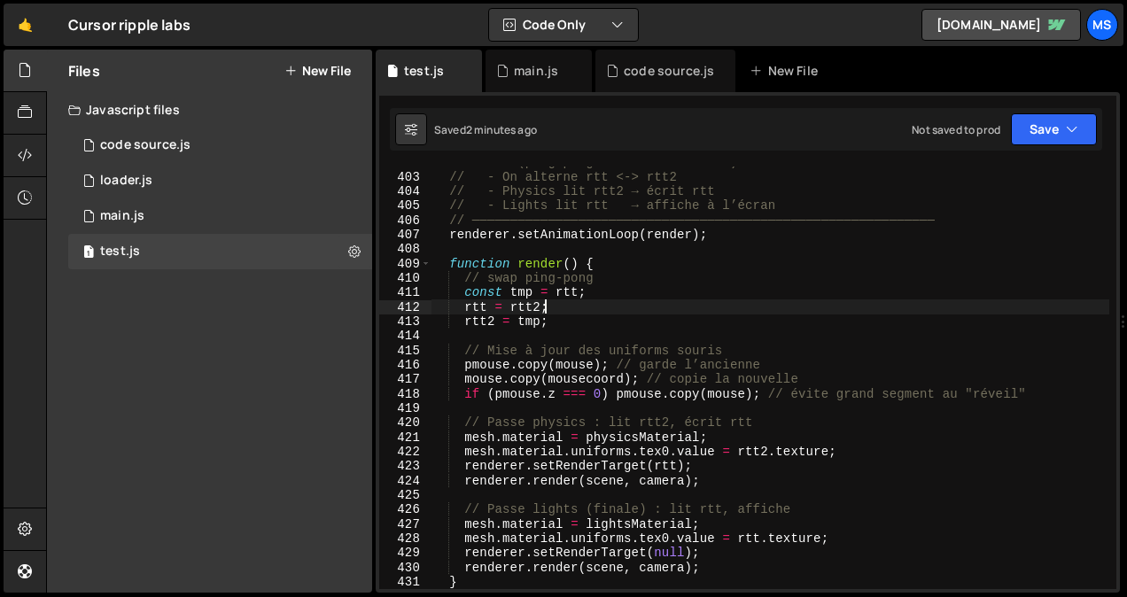
click at [722, 310] on div "// LOOP (ping-pong RTT + rendu final) // - On alterne rtt <-> rtt2 // - Physics…" at bounding box center [770, 381] width 679 height 452
type textarea "// })();"
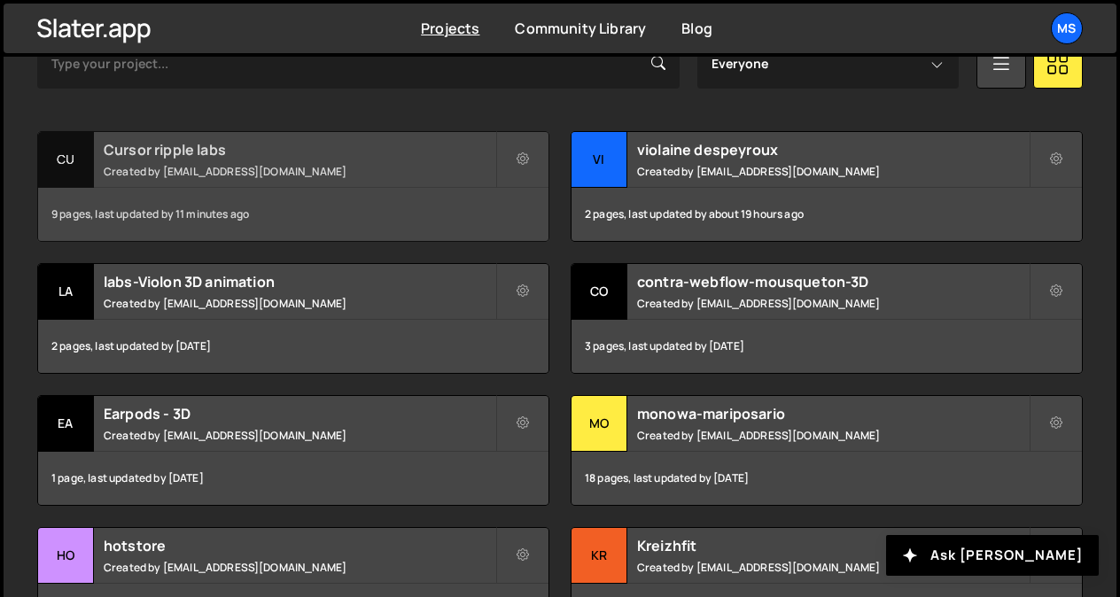
scroll to position [586, 0]
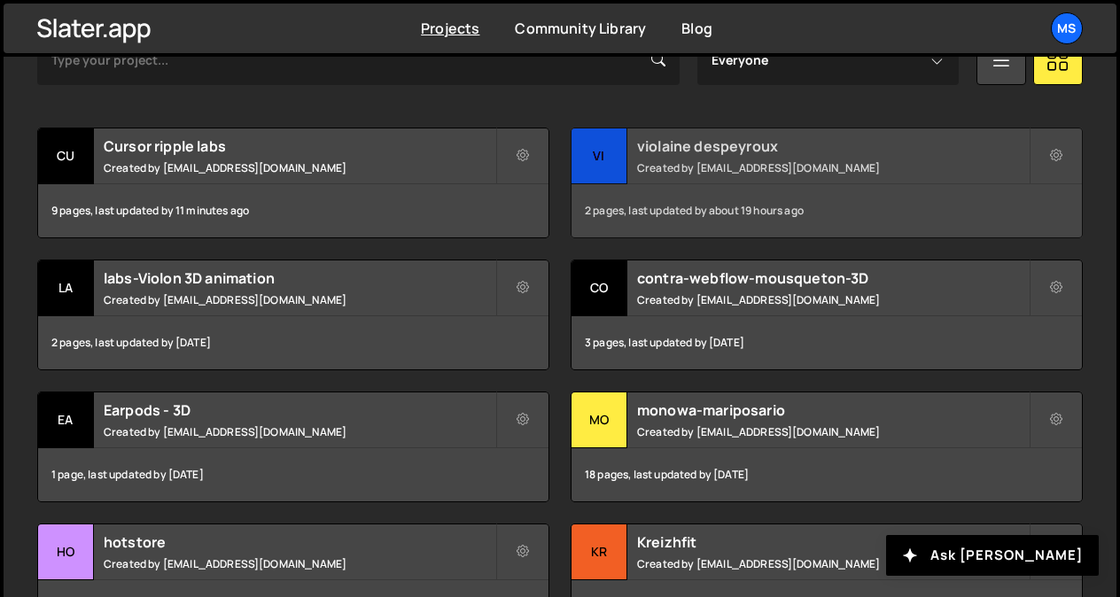
click at [698, 161] on small "Created by [EMAIL_ADDRESS][DOMAIN_NAME]" at bounding box center [833, 167] width 392 height 15
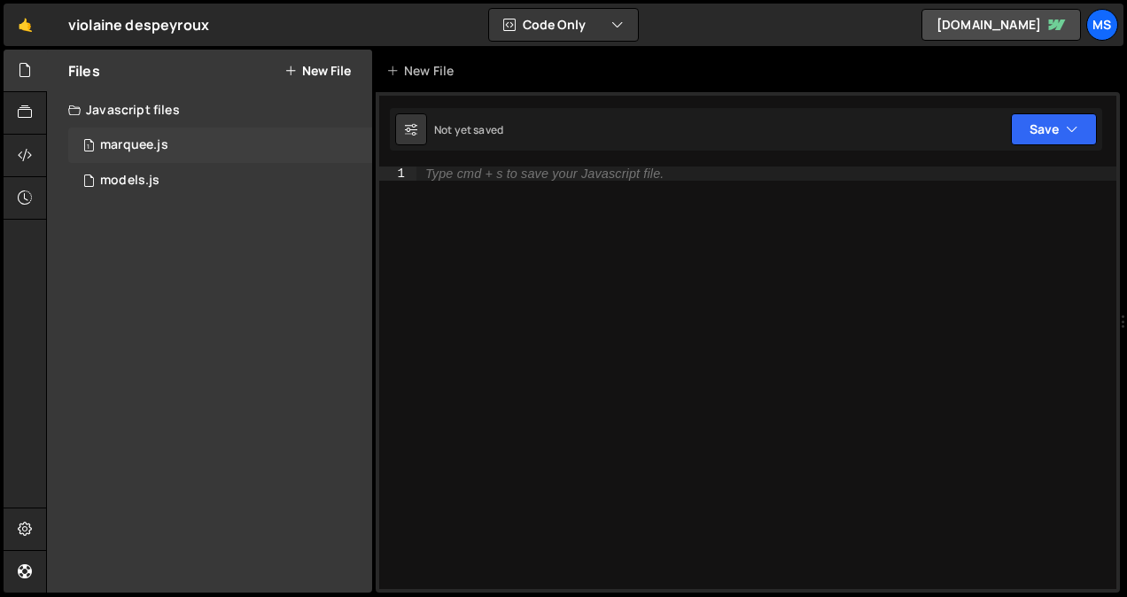
click at [174, 144] on div "1 marquee.js 0" at bounding box center [220, 145] width 304 height 35
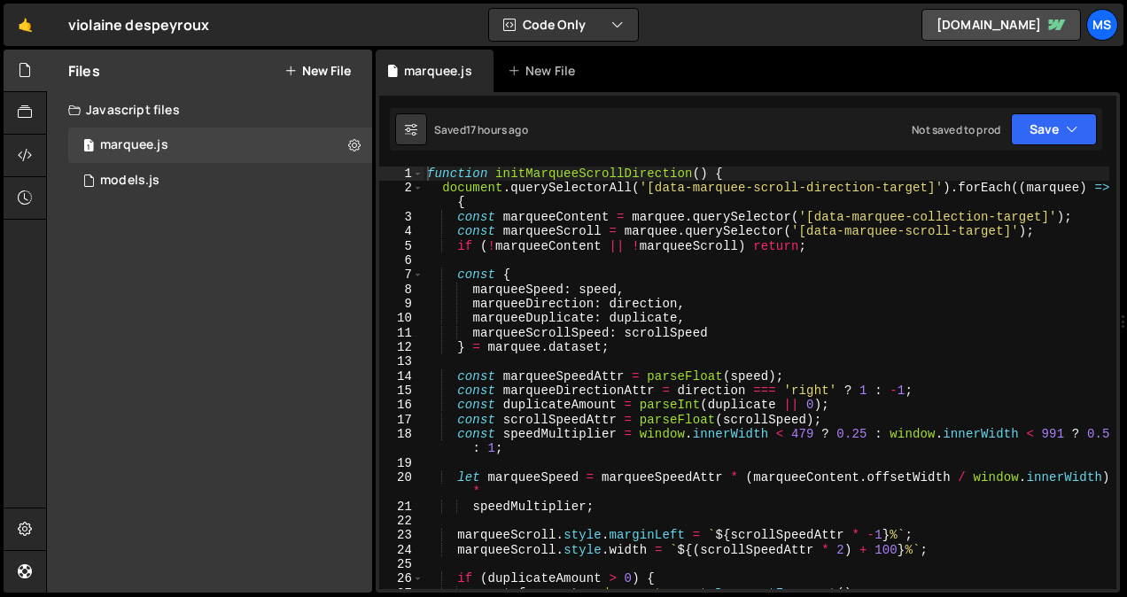
click at [329, 74] on button "New File" at bounding box center [317, 71] width 66 height 14
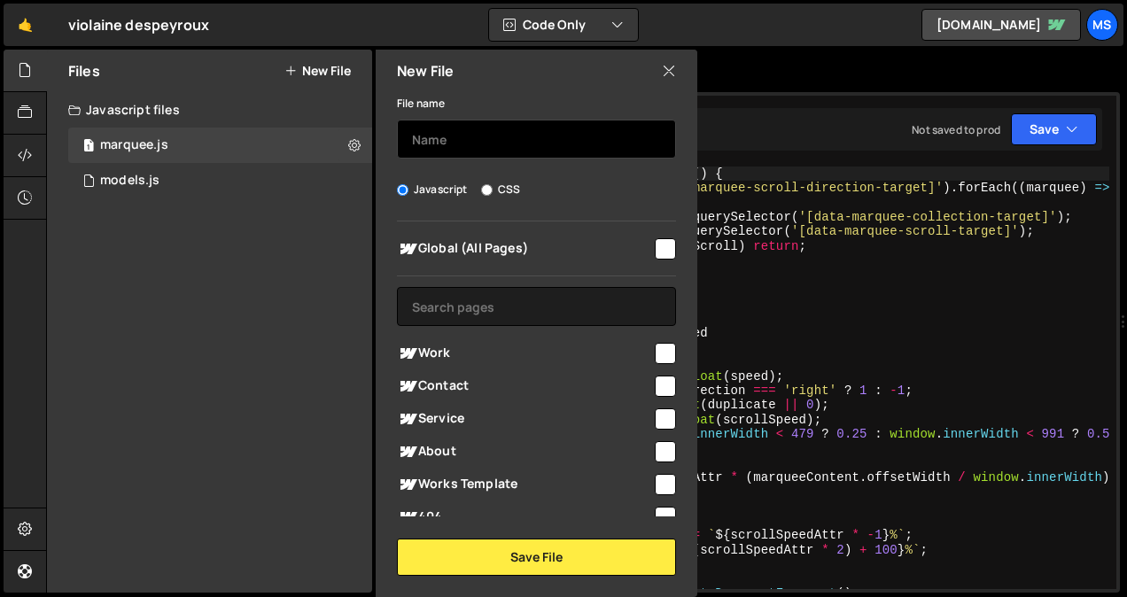
click at [471, 143] on input "text" at bounding box center [536, 139] width 279 height 39
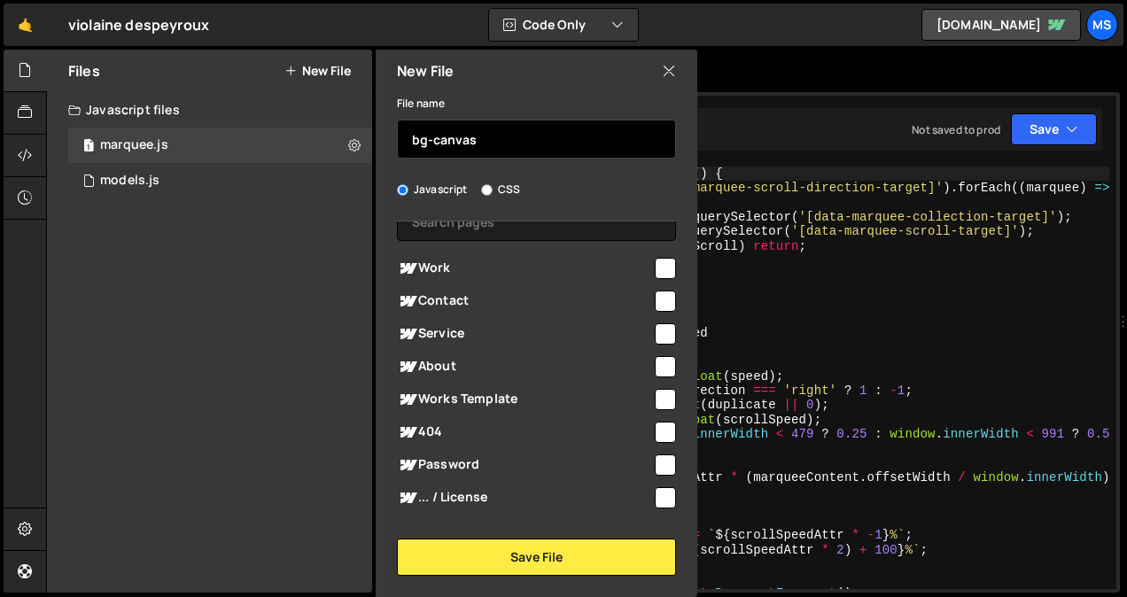
scroll to position [206, 0]
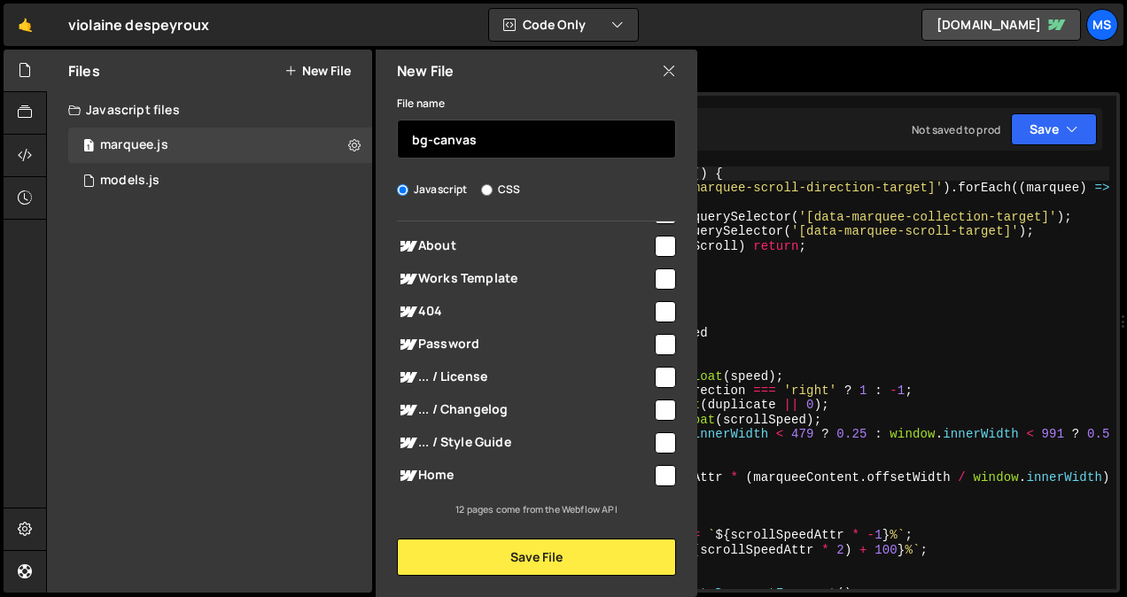
type input "bg-canvas"
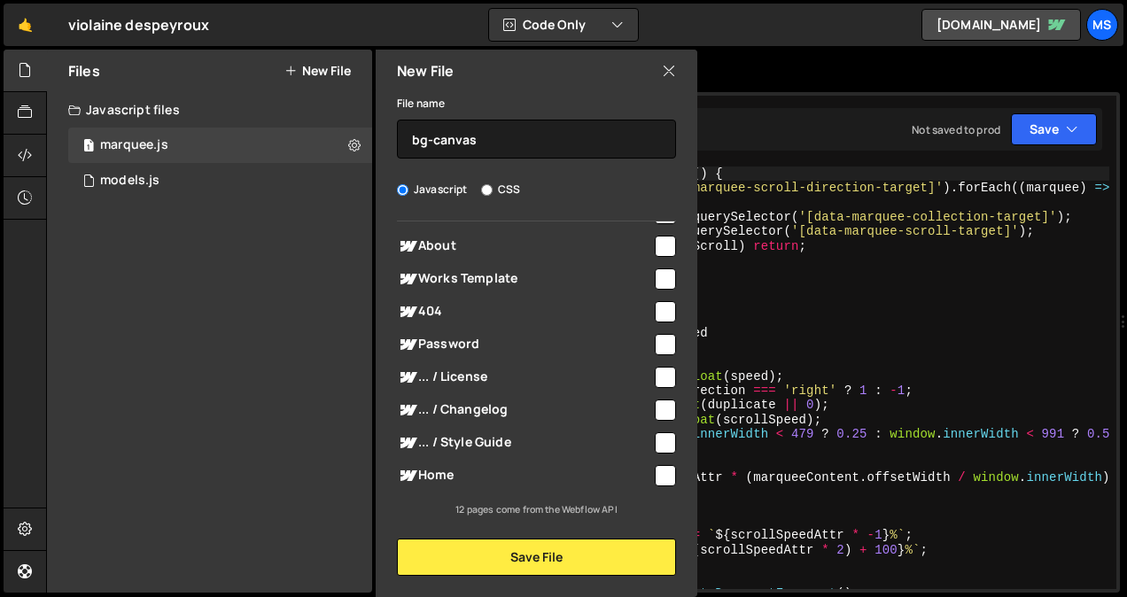
click at [655, 471] on input "checkbox" at bounding box center [665, 475] width 21 height 21
checkbox input "true"
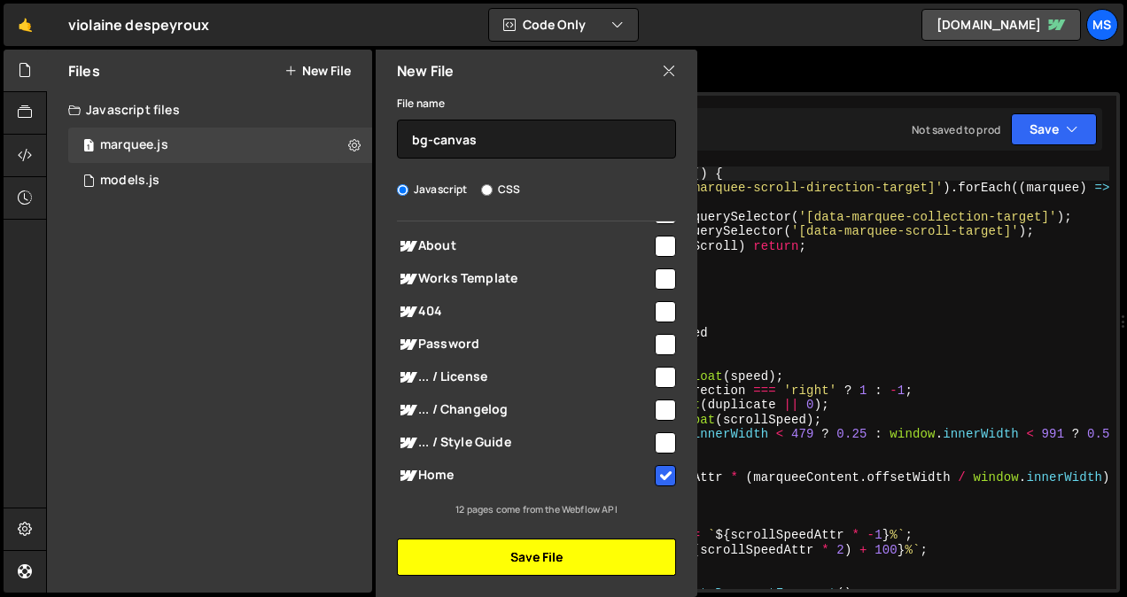
click at [565, 563] on button "Save File" at bounding box center [536, 557] width 279 height 37
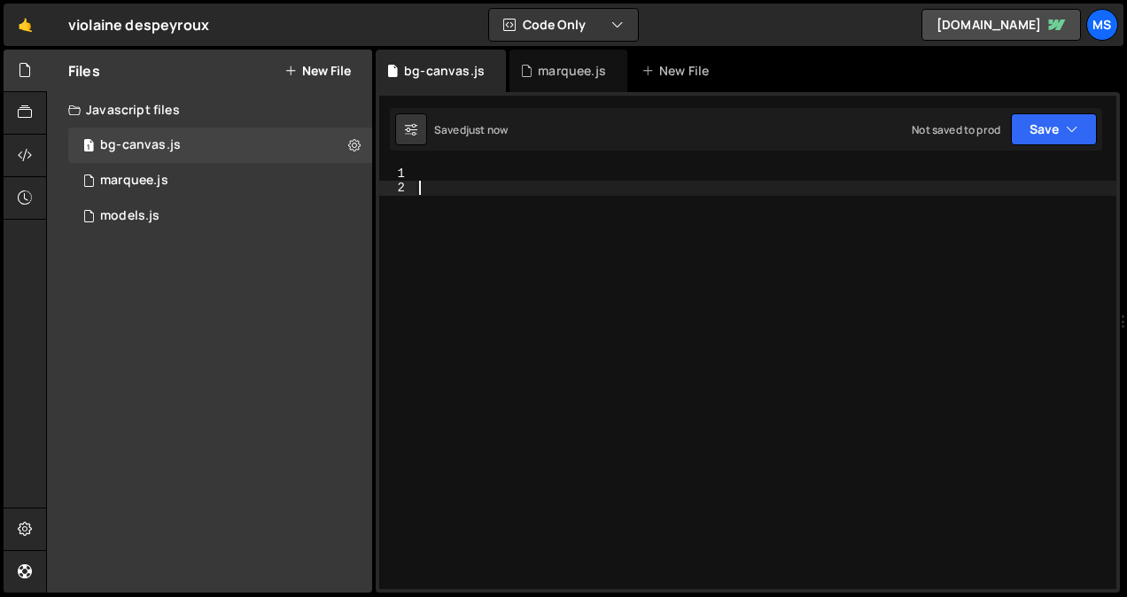
click at [569, 220] on div at bounding box center [766, 393] width 701 height 452
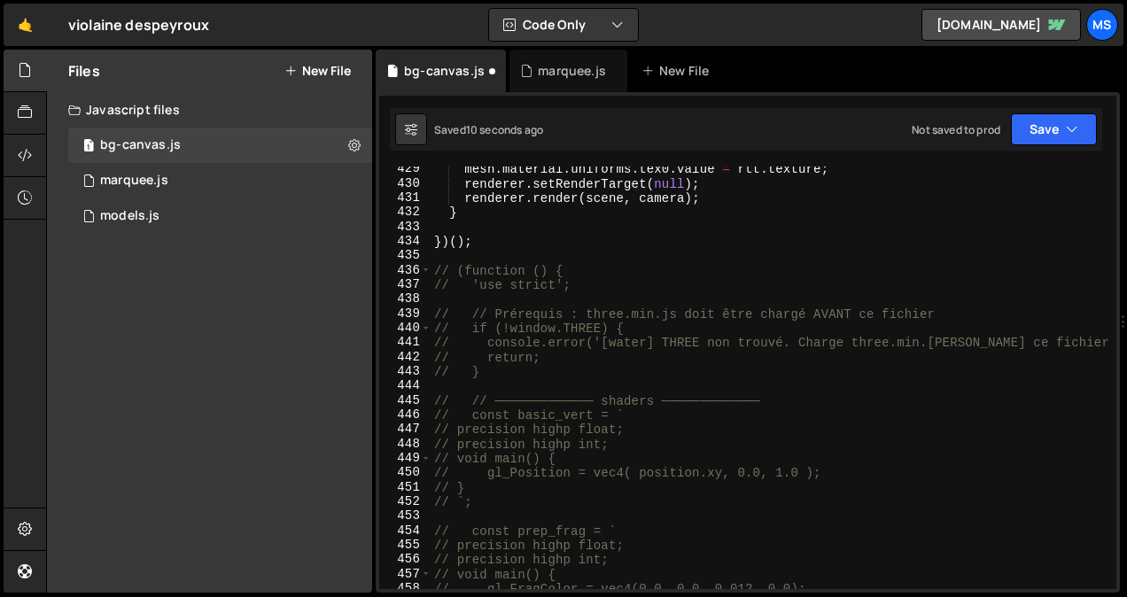
scroll to position [6211, 0]
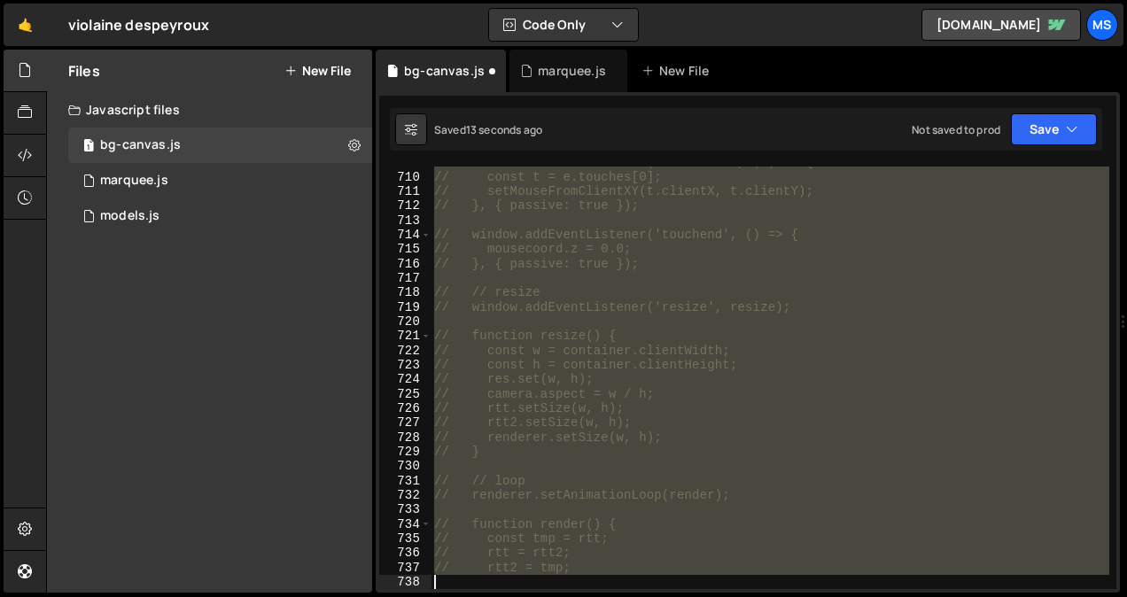
drag, startPoint x: 521, startPoint y: 261, endPoint x: 550, endPoint y: 642, distance: 382.2
click at [550, 596] on html "Projects [GEOGRAPHIC_DATA] Blog ms Projects Your Teams Invite team member Accou…" at bounding box center [563, 298] width 1127 height 597
type textarea "})();"
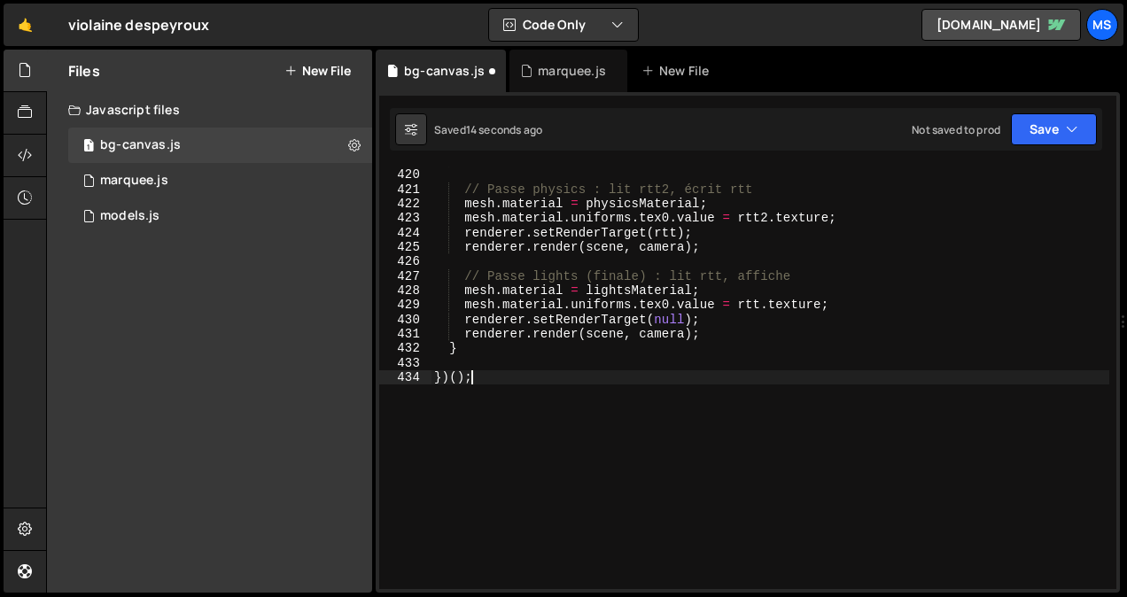
scroll to position [6092, 0]
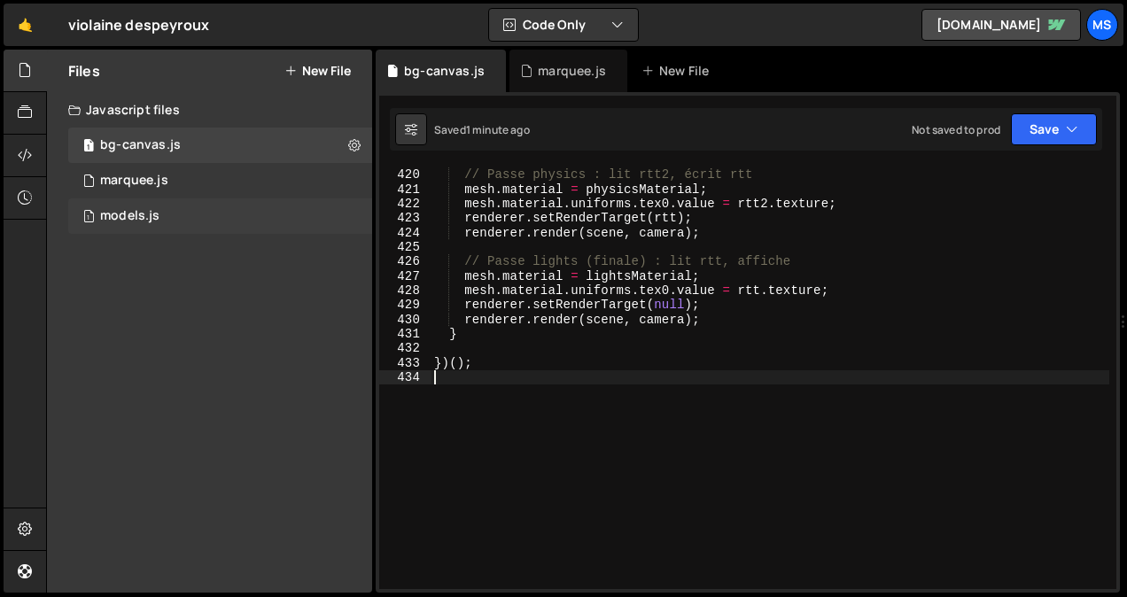
click at [167, 225] on div "1 models.js 0" at bounding box center [220, 216] width 304 height 35
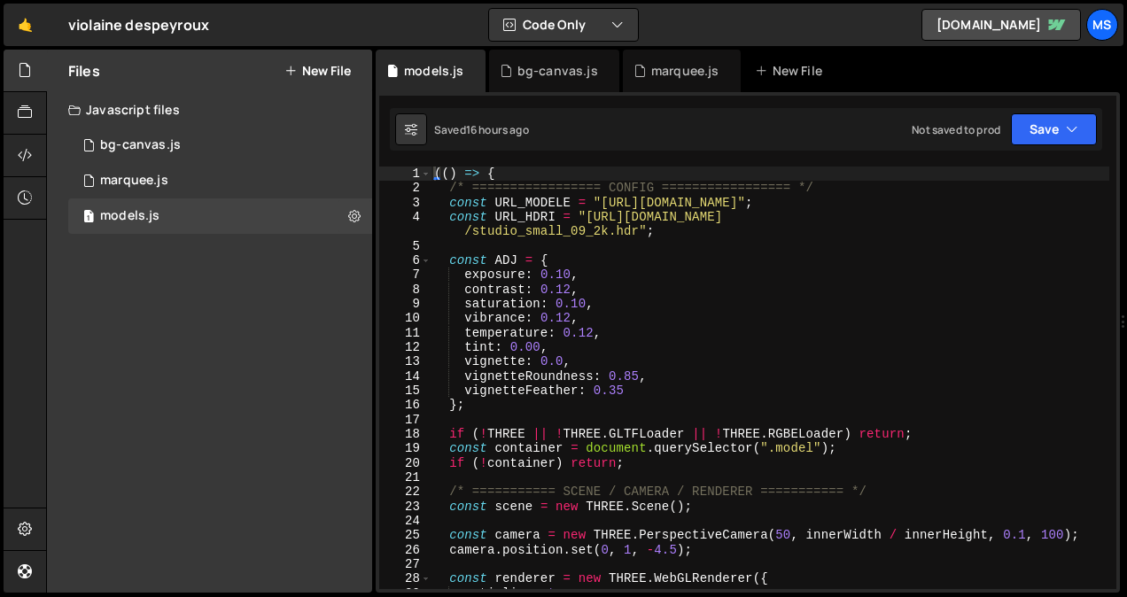
click at [497, 433] on div "(( ) => { /* ================= CONFIG ================= */ const URL_MODELE = "…" at bounding box center [770, 393] width 679 height 452
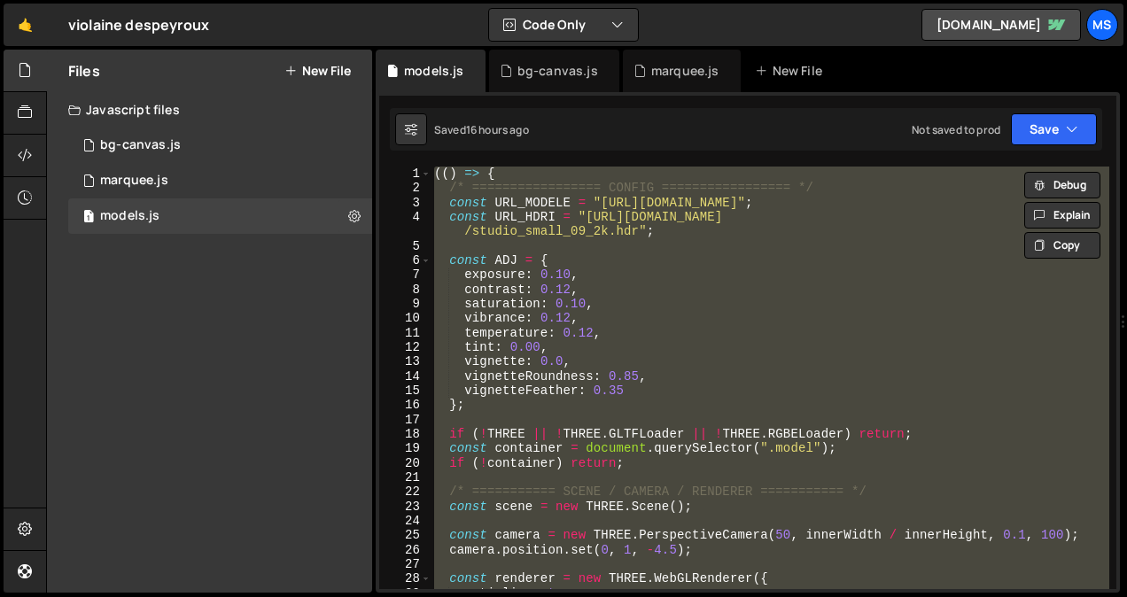
type textarea "// })();"
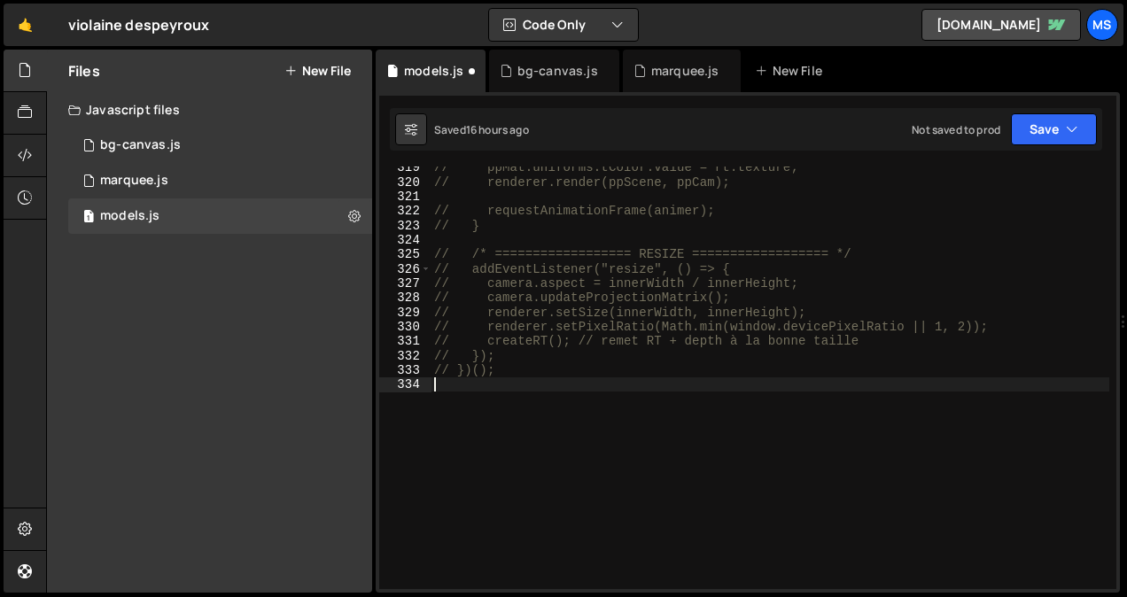
scroll to position [4667, 0]
click at [180, 149] on div "1 bg-canvas.js 0" at bounding box center [220, 145] width 304 height 35
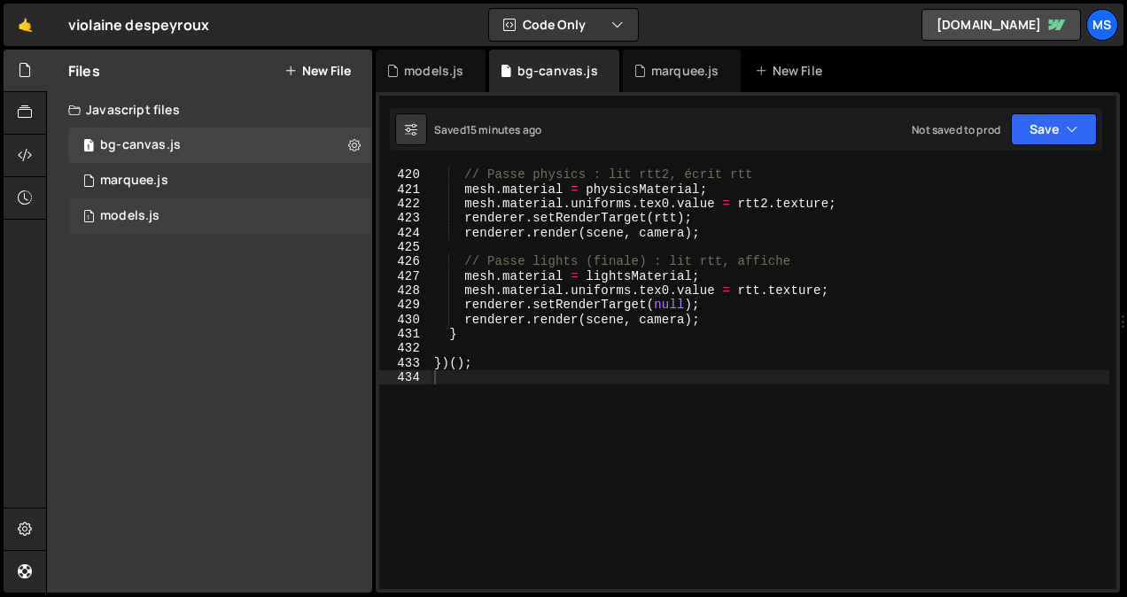
click at [162, 218] on div "1 models.js 0" at bounding box center [220, 216] width 304 height 35
click at [413, 74] on div "models.js" at bounding box center [433, 71] width 59 height 18
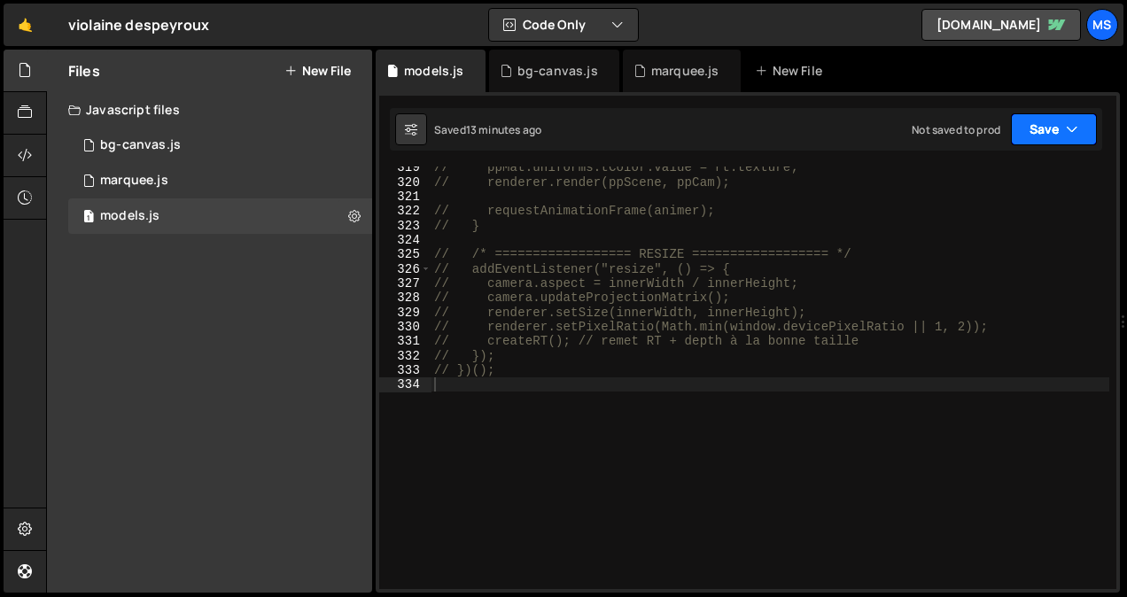
click at [1081, 124] on button "Save" at bounding box center [1054, 129] width 86 height 32
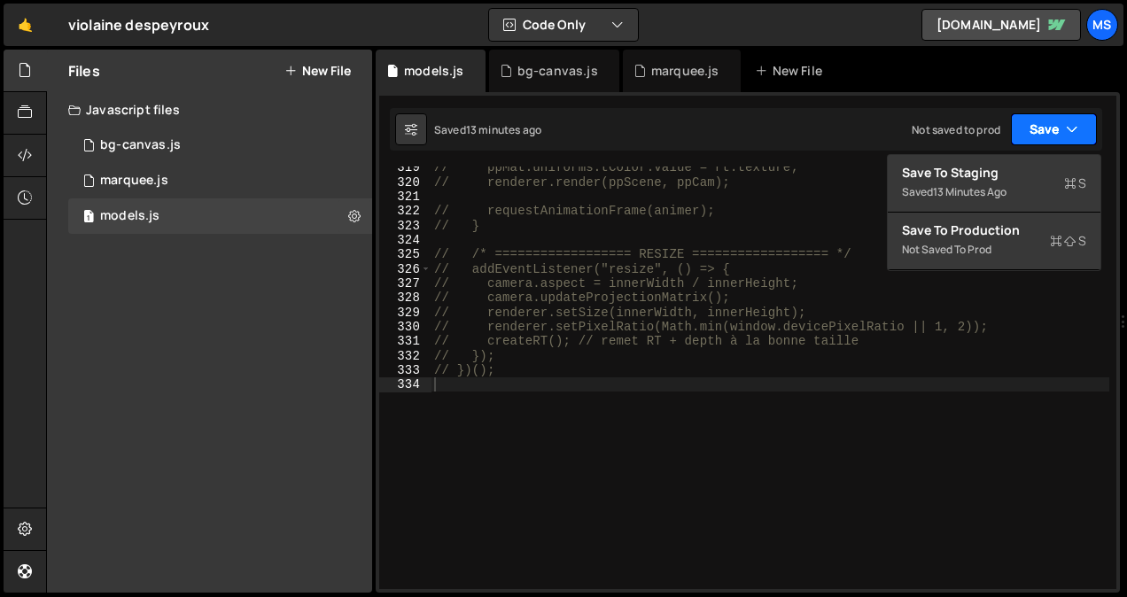
click at [1081, 124] on button "Save" at bounding box center [1054, 129] width 86 height 32
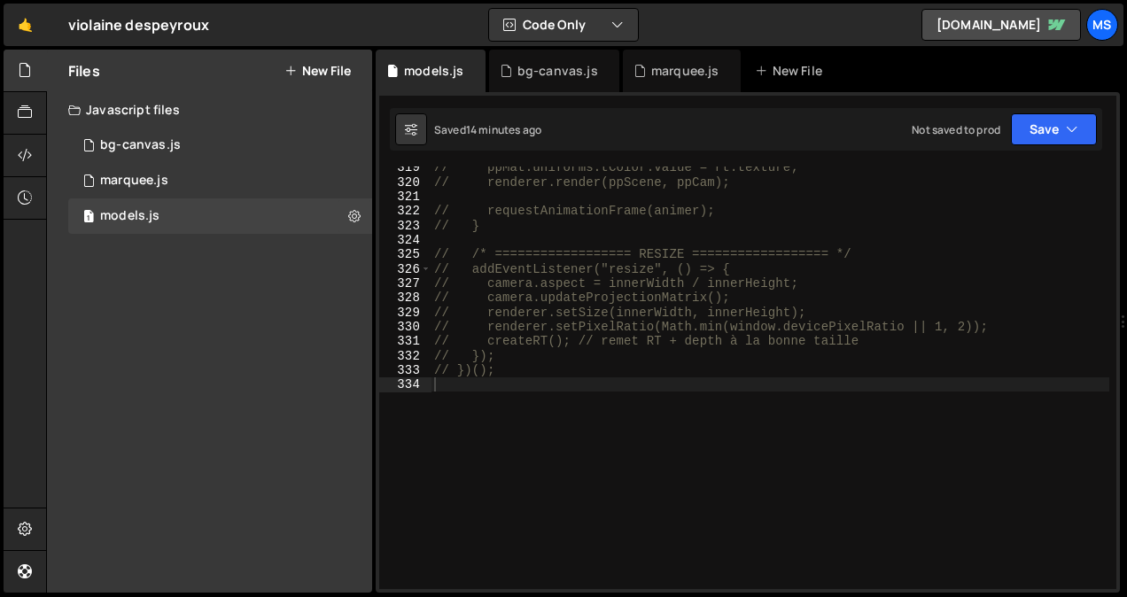
click at [285, 72] on icon at bounding box center [290, 71] width 12 height 14
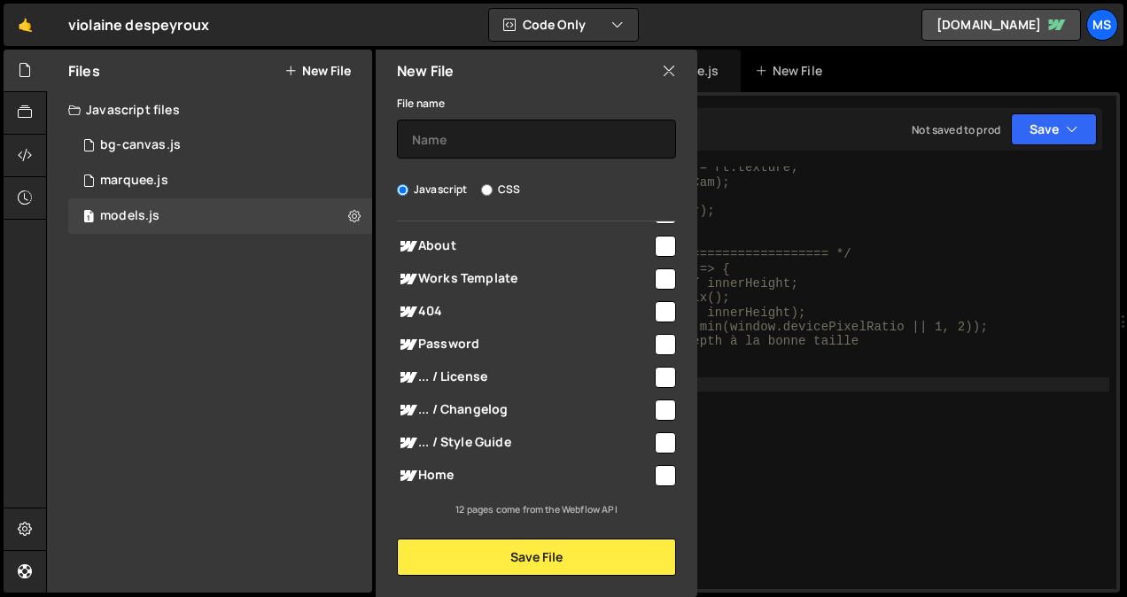
click at [491, 189] on input "CSS" at bounding box center [487, 190] width 12 height 12
radio input "true"
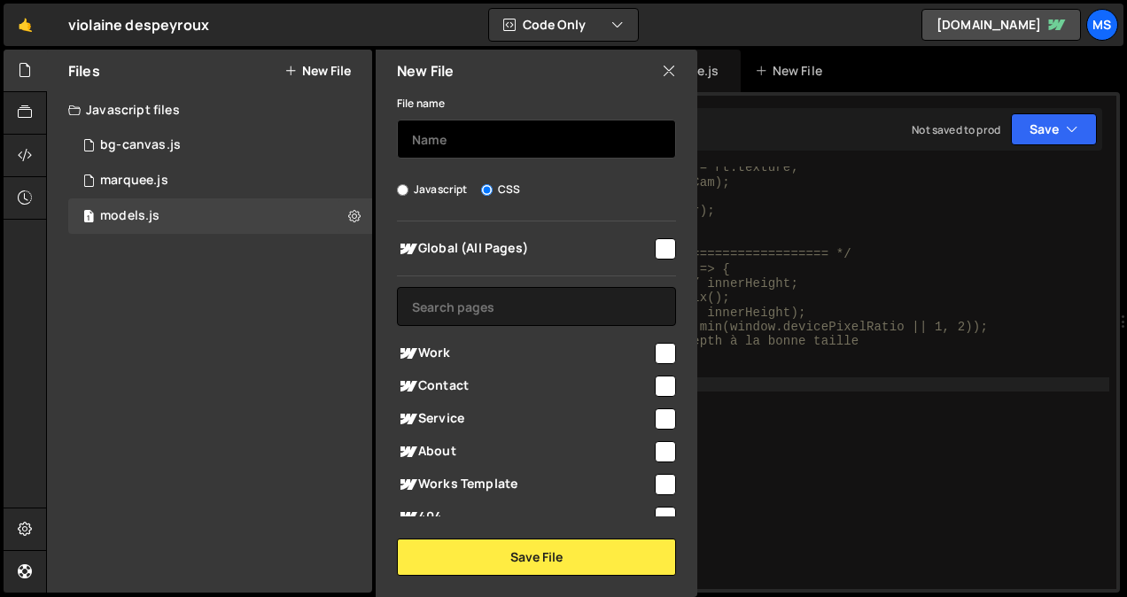
click at [479, 156] on input "text" at bounding box center [536, 139] width 279 height 39
type input "style"
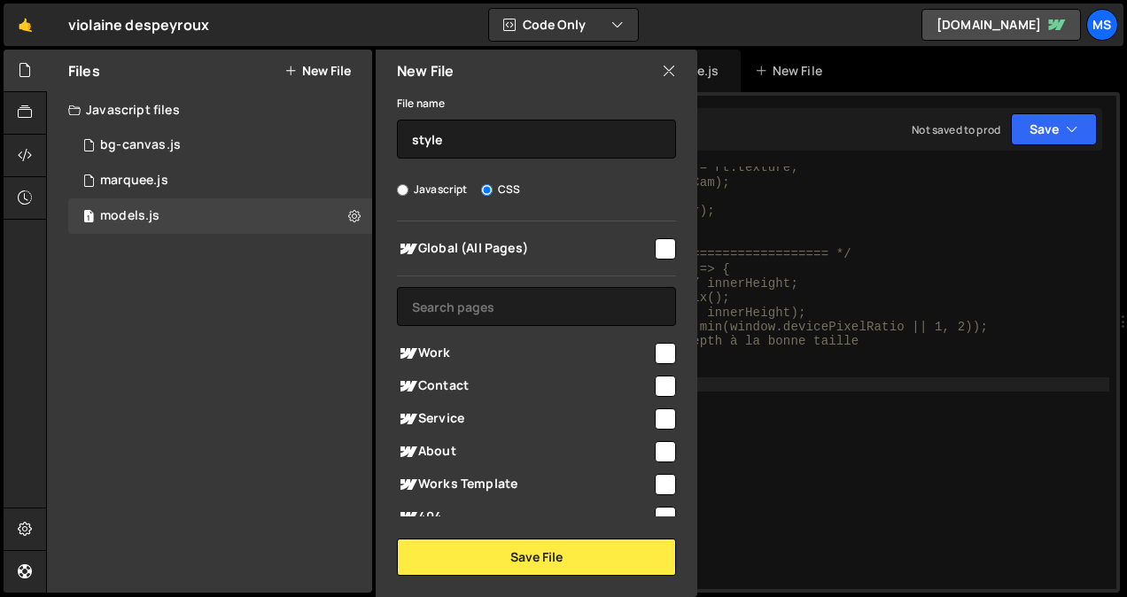
click at [657, 245] on input "checkbox" at bounding box center [665, 248] width 21 height 21
checkbox input "true"
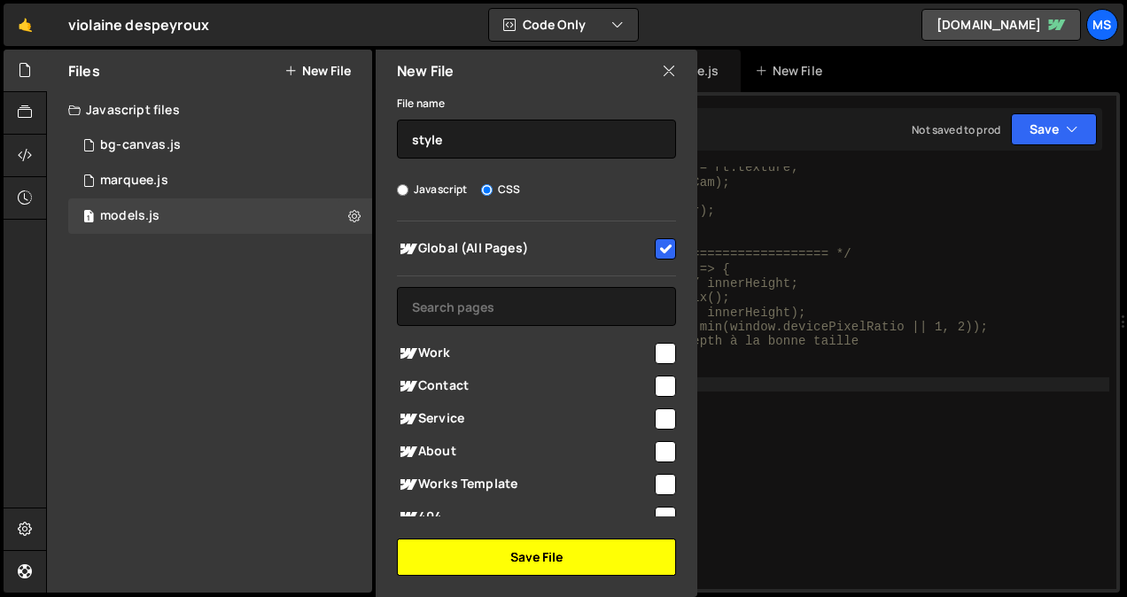
click at [558, 558] on button "Save File" at bounding box center [536, 557] width 279 height 37
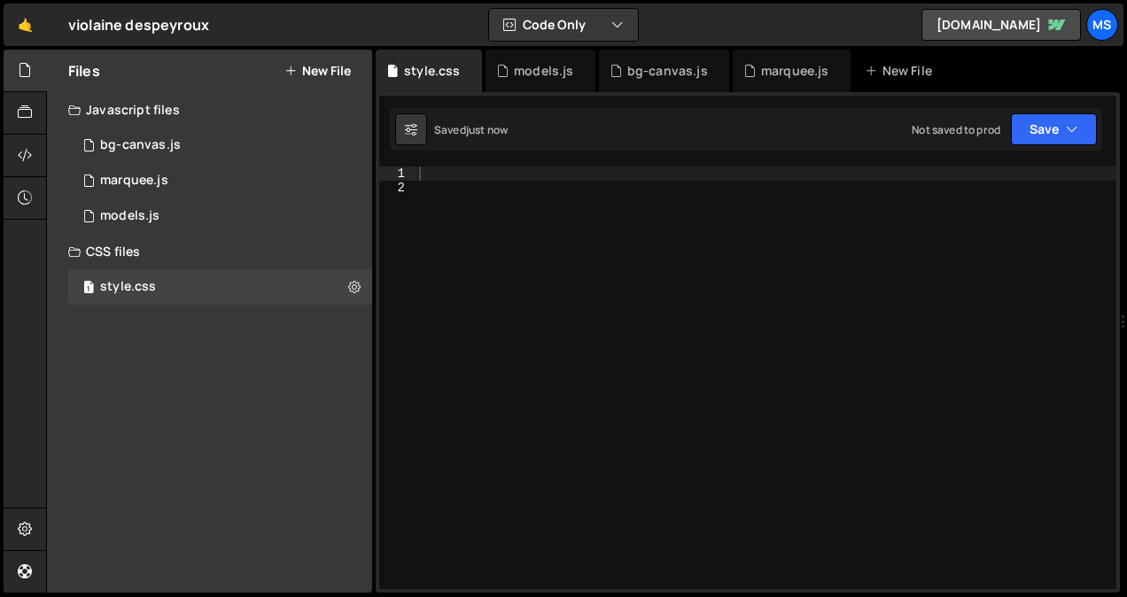
click at [551, 290] on div at bounding box center [766, 393] width 701 height 452
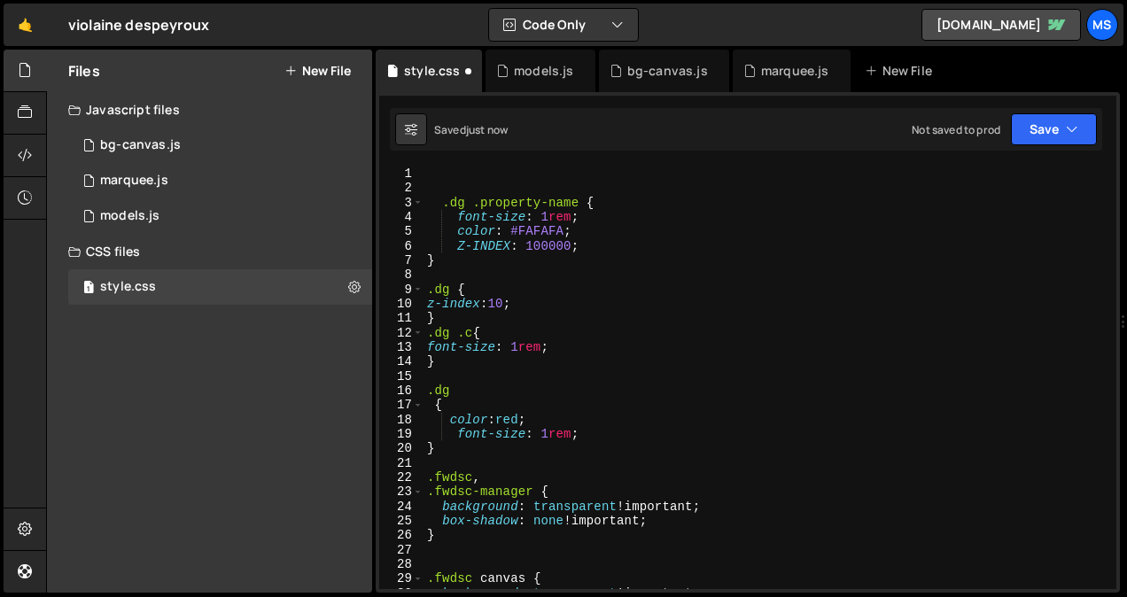
click at [444, 206] on div ".dg .property-name { font-size : 1 rem ; color : #FAFAFA ; Z-INDEX : 100000 ; }…" at bounding box center [767, 393] width 686 height 452
type textarea ".dg .property-name {"
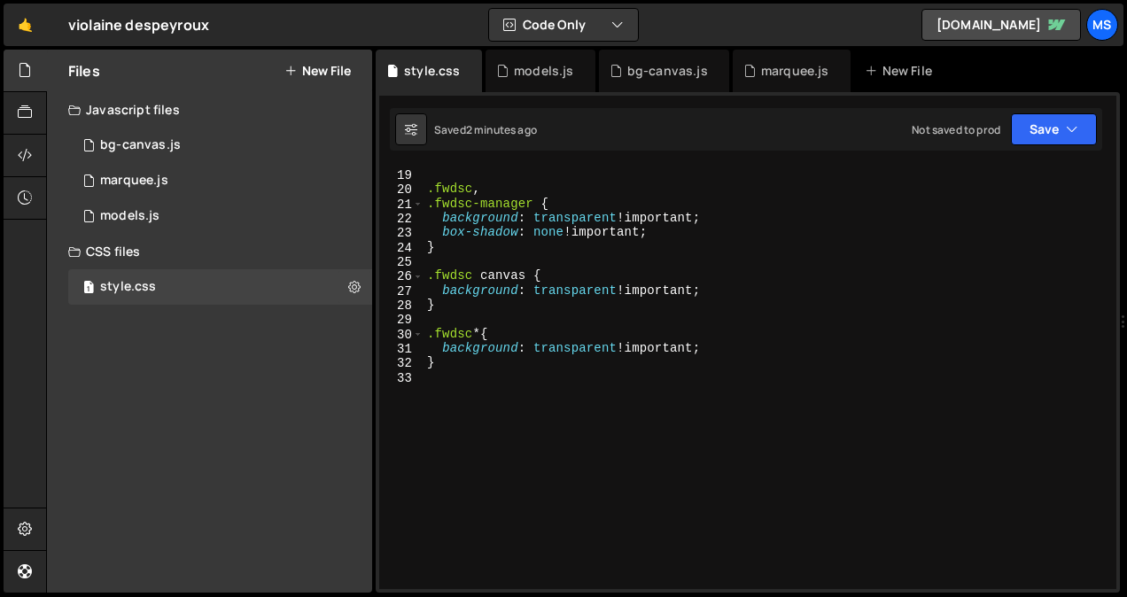
scroll to position [259, 0]
click at [485, 389] on div "} .fwdsc , .fwdsc-manager { background : transparent !important ; box-shadow : …" at bounding box center [767, 379] width 686 height 452
paste textarea "}"
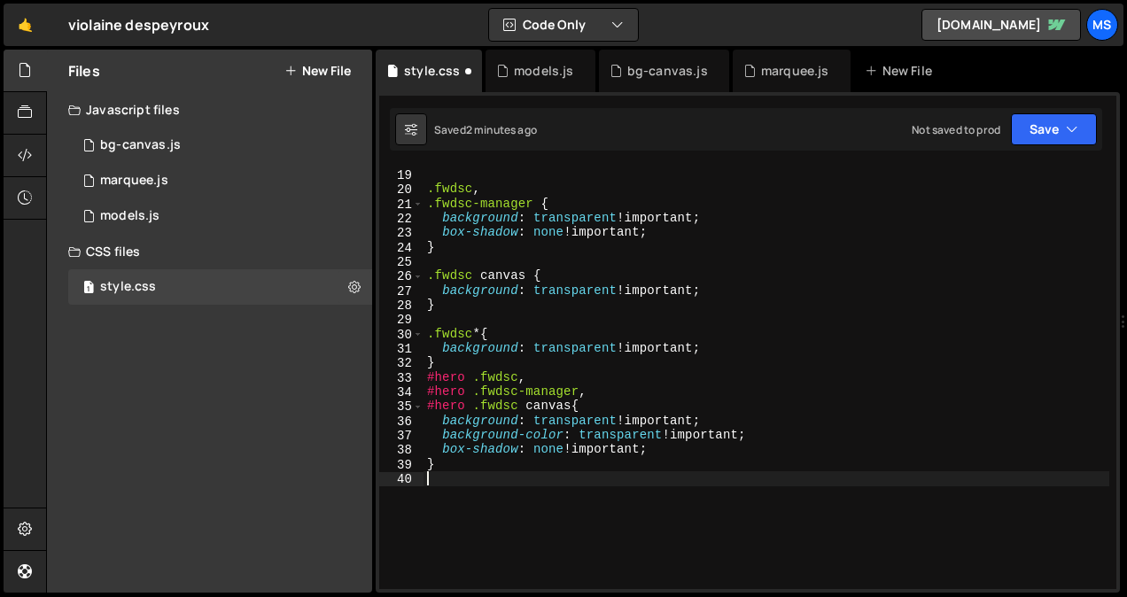
type textarea "}"
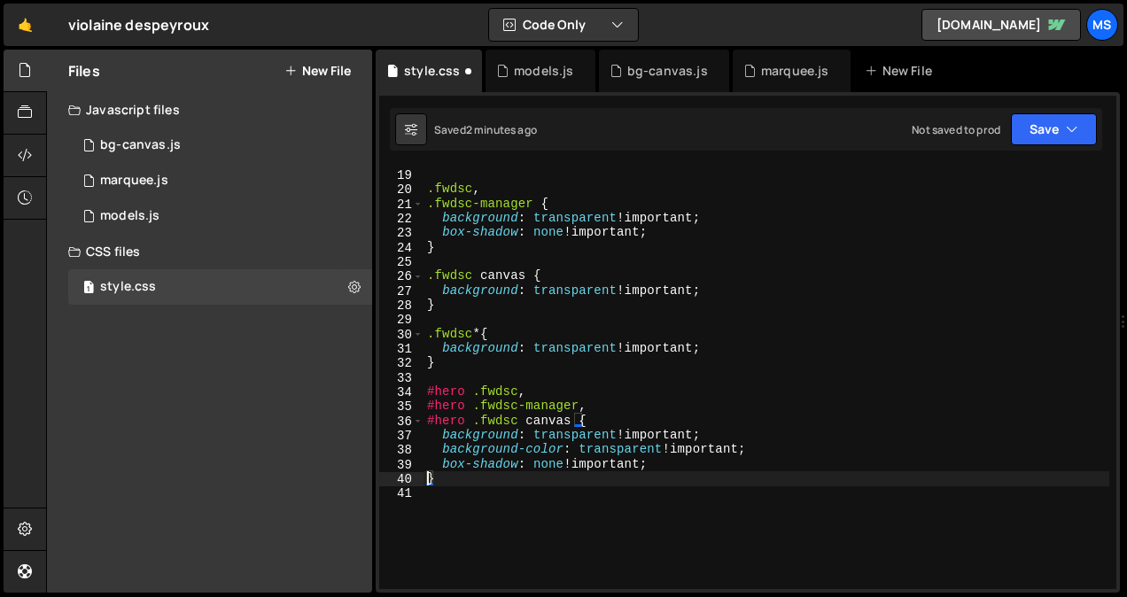
click at [798, 175] on div "} .fwdsc , .fwdsc-manager { background : transparent !important ; box-shadow : …" at bounding box center [767, 379] width 686 height 452
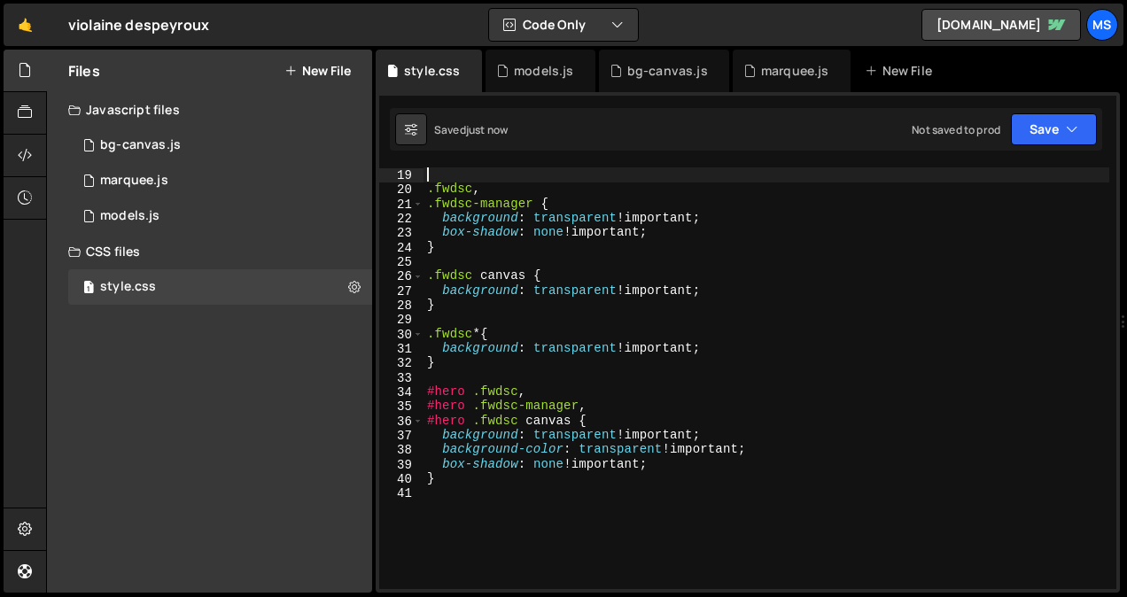
scroll to position [0, 0]
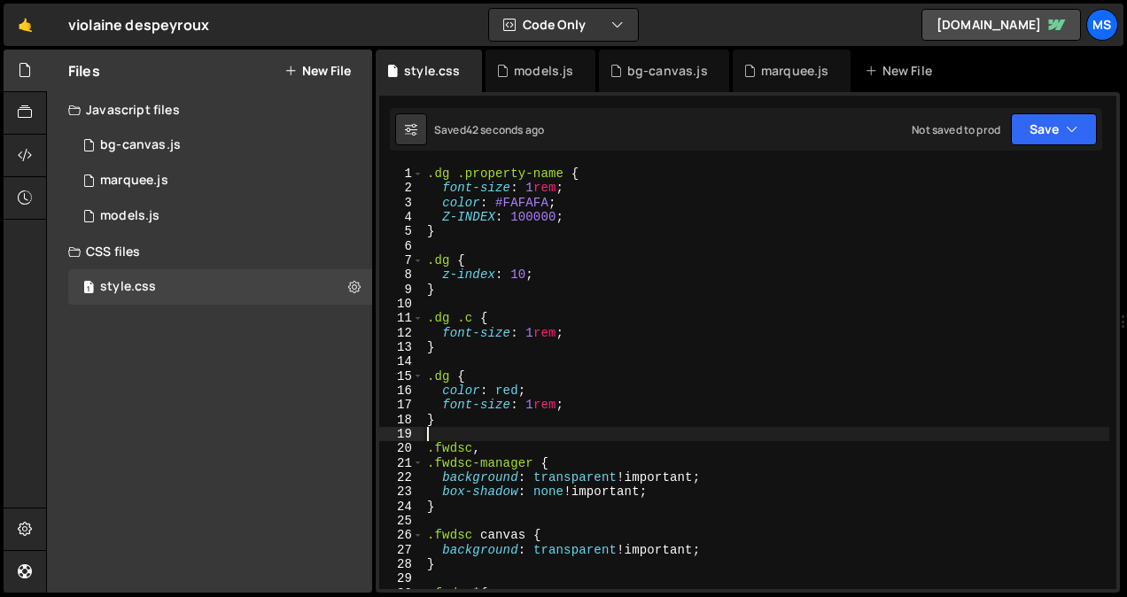
click at [567, 245] on div ".dg .property-name { font-size : 1 rem ; color : #FAFAFA ; Z-INDEX : 100000 ; }…" at bounding box center [767, 393] width 686 height 452
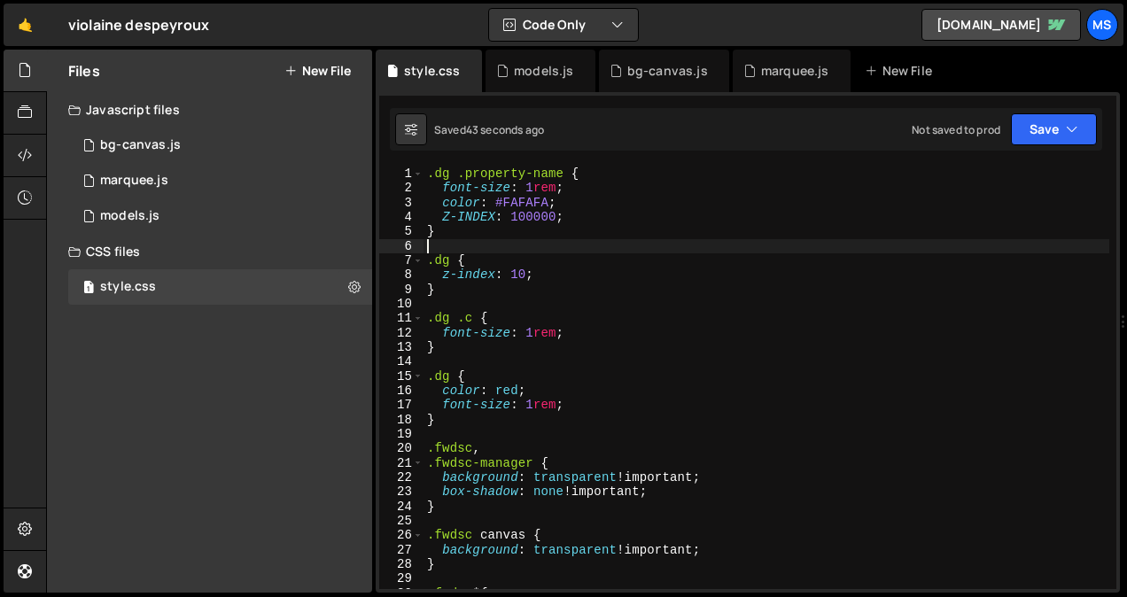
type textarea "}"
